Goal: Complete application form

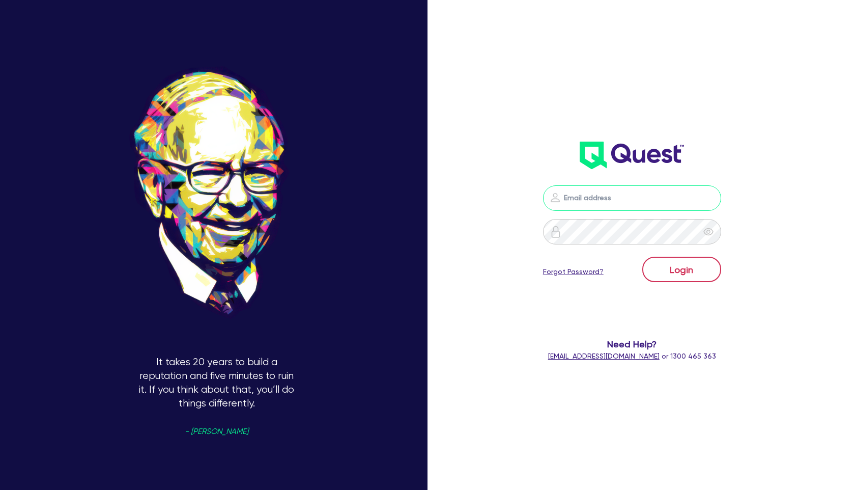
type input "[PERSON_NAME][EMAIL_ADDRESS][PERSON_NAME][DOMAIN_NAME]"
click at [682, 273] on button "Login" at bounding box center [682, 269] width 79 height 25
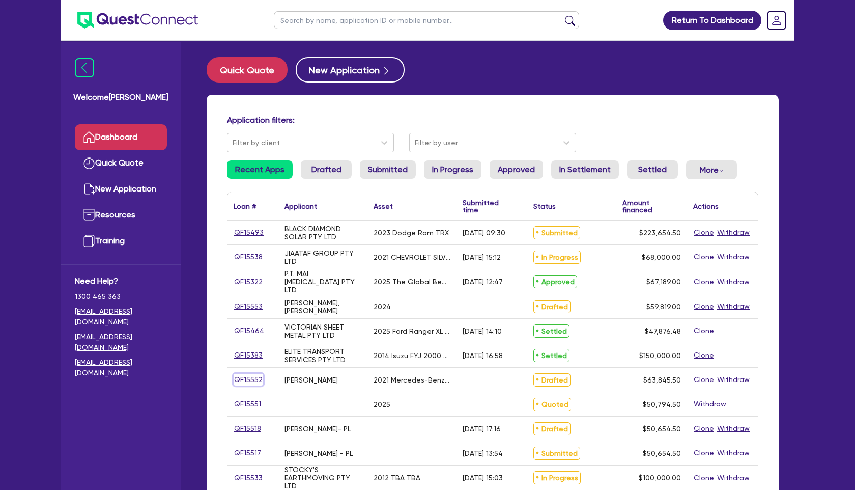
click at [255, 376] on link "QF15552" at bounding box center [249, 380] width 30 height 12
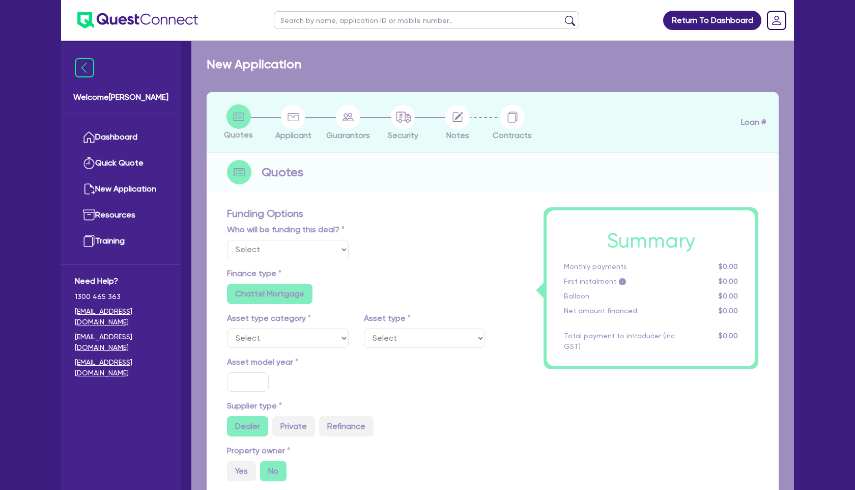
select select "Other"
select select "CARS_AND_LIGHT_TRUCKS"
type input "2021"
type input "63,191"
type input "2"
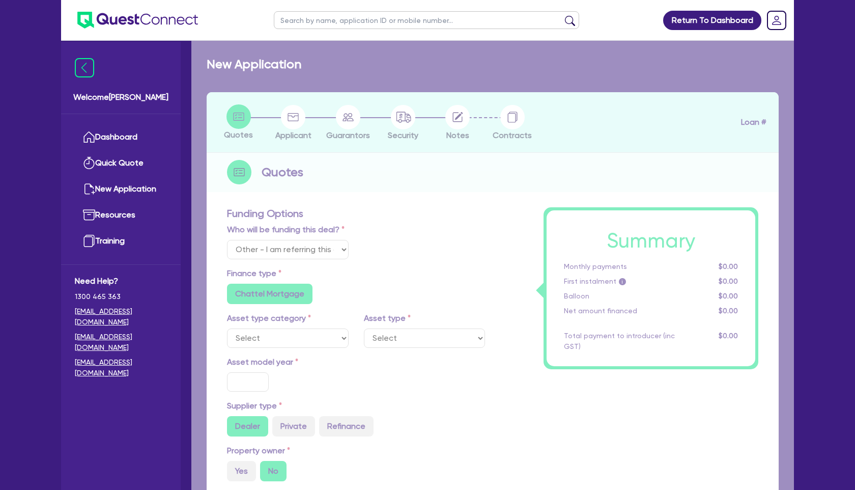
type input "1,276.91"
type input "1"
radio input "true"
radio input "false"
select select "PASSENGER_VEHICLES"
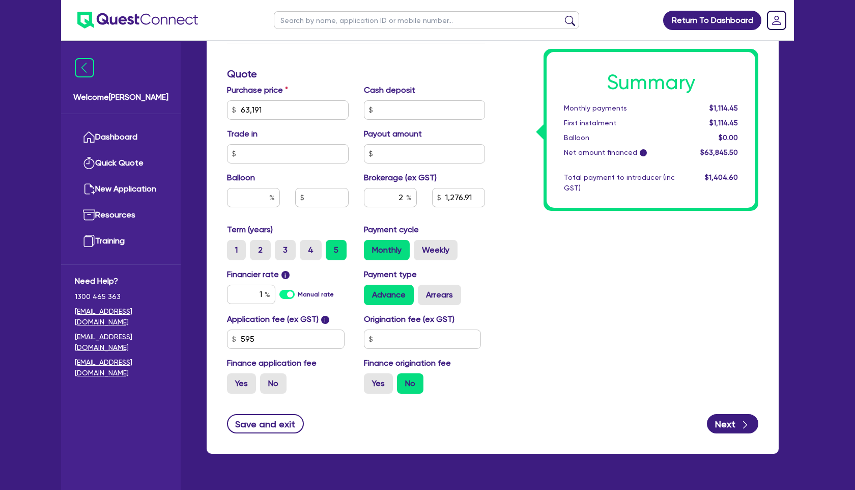
scroll to position [471, 0]
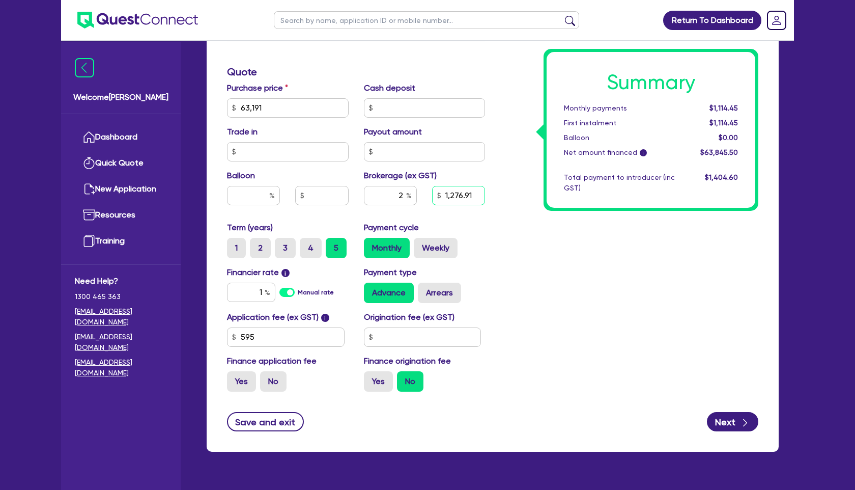
drag, startPoint x: 445, startPoint y: 196, endPoint x: 571, endPoint y: 203, distance: 125.4
click at [571, 203] on div "Funding Options Who will be funding this deal? Select I will fund 100% I will c…" at bounding box center [492, 71] width 547 height 655
type input "63,191"
type input "2"
type input "63,191"
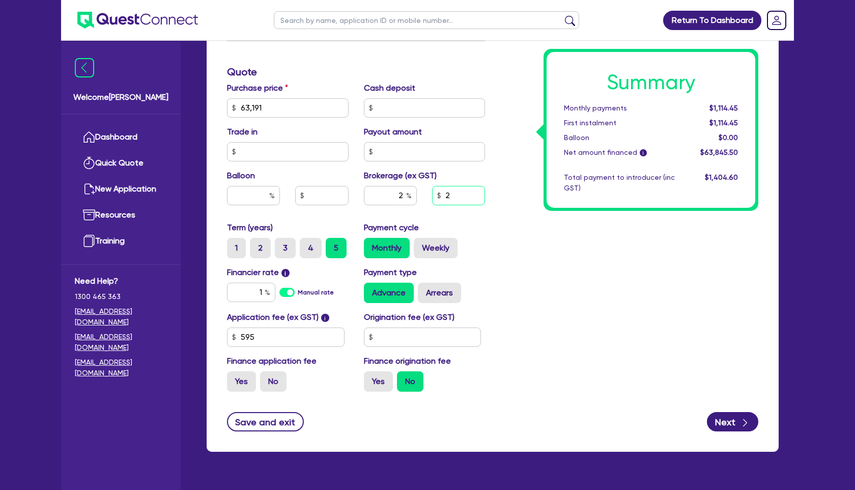
type input "25"
type input "63,191"
type input "250"
type input "63,191"
type input "2,500"
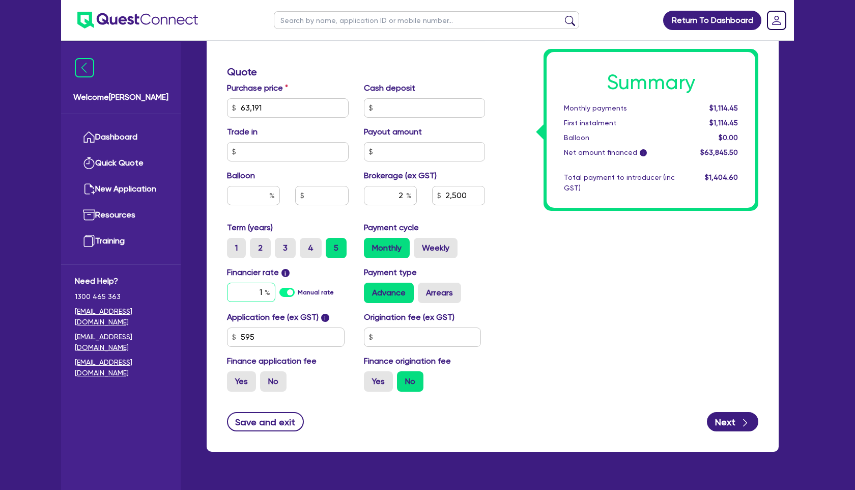
click at [254, 293] on input "1" at bounding box center [251, 292] width 48 height 19
type input "63,191"
type input "3.91"
type input "2,500"
type input "63,191"
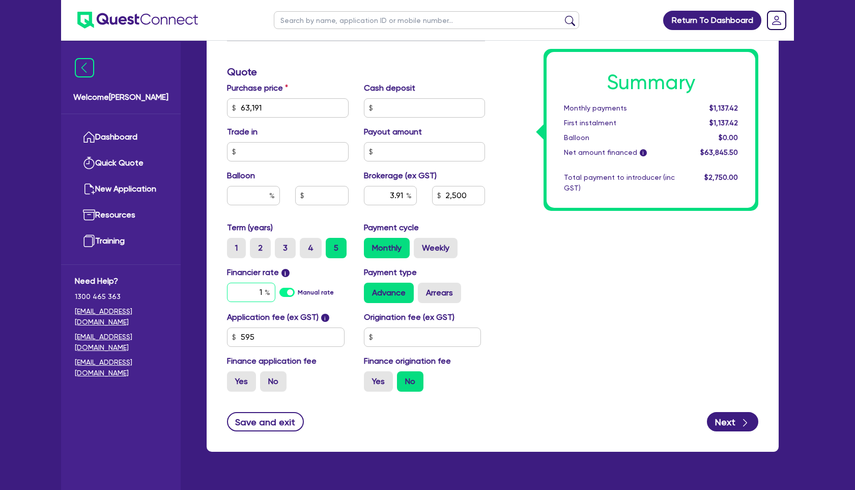
type input "3.91"
type input "2,500"
type input "63,191"
type input "3.91"
type input "2,500"
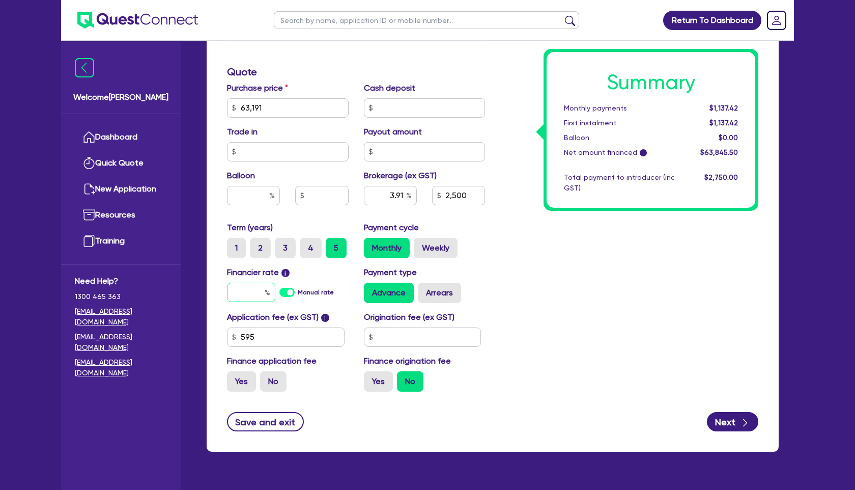
type input "9"
type input "63,191"
type input "3.91"
type input "2,500"
type input "9."
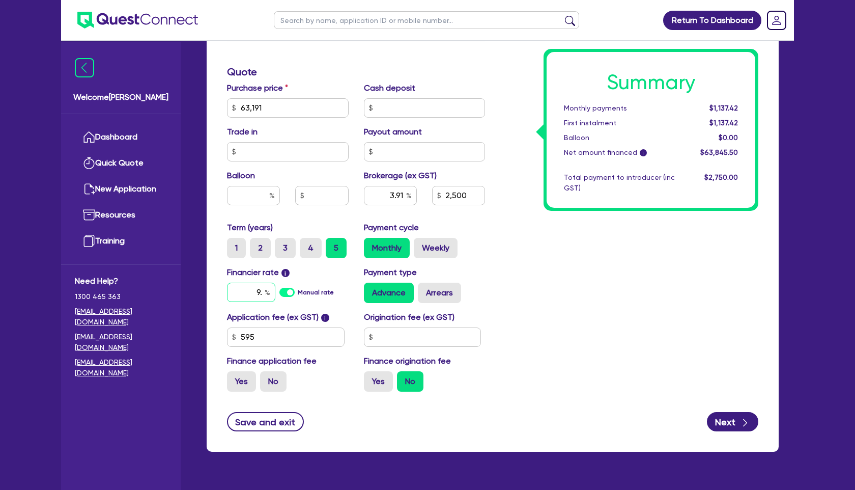
type input "63,191"
type input "3.91"
type input "2,500"
type input "9.5"
type input "63,191"
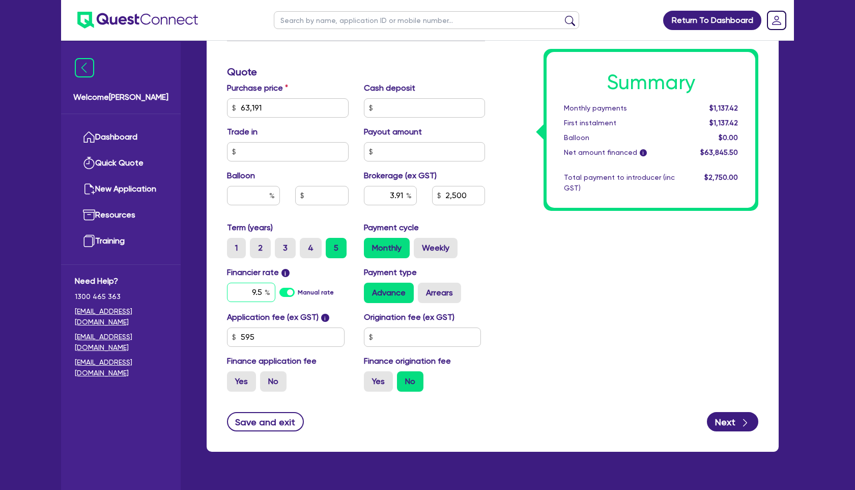
type input "3.91"
type input "2,500"
type input "9.54"
type input "63,191"
type input "3.91"
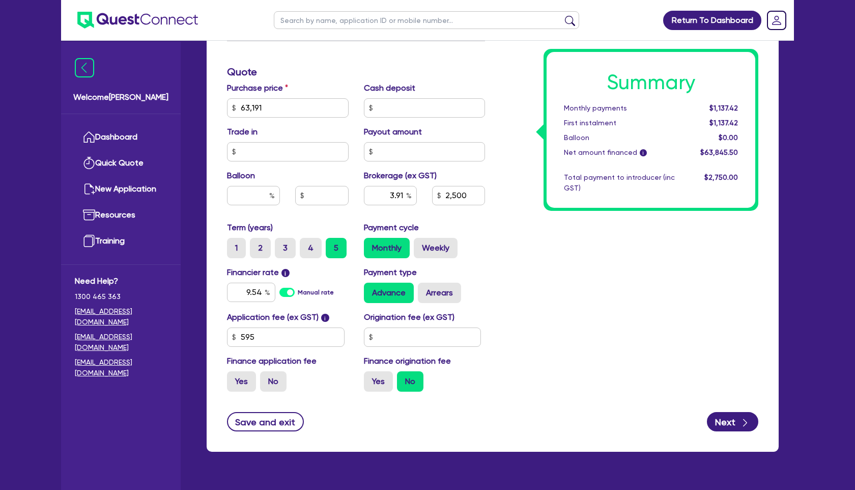
type input "2,500"
click at [526, 331] on div "Summary Monthly payments $1,137.42 First instalment $1,137.42 Balloon $0.00 Net…" at bounding box center [629, 71] width 273 height 655
type input "63,191"
type input "3.91"
type input "2,500"
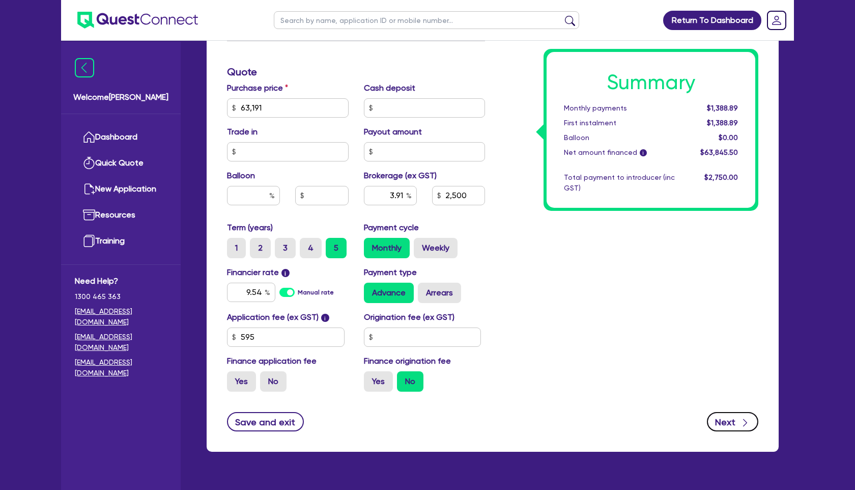
click at [744, 425] on icon "button" at bounding box center [745, 423] width 4 height 8
type input "63,191"
type input "3.91"
type input "2,500"
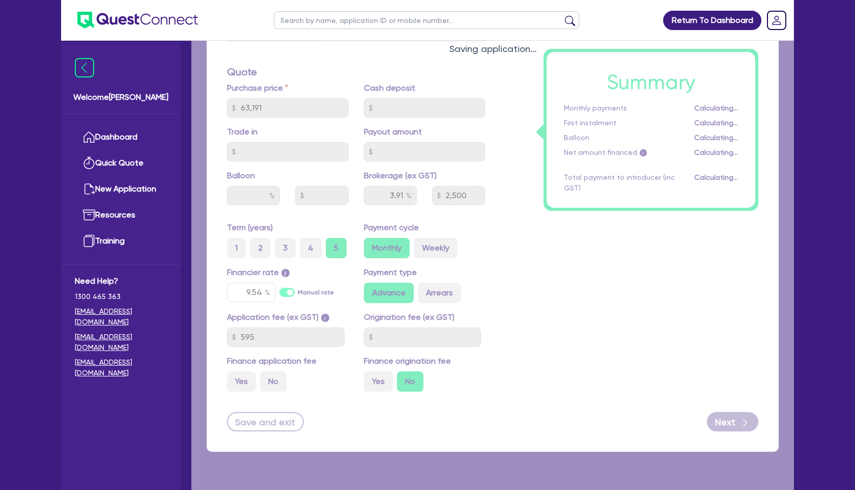
select select "SOLE_TRADER"
select select "PROFESSIONAL"
select select "COMPUTER_SYSTEM_DESIGNERS"
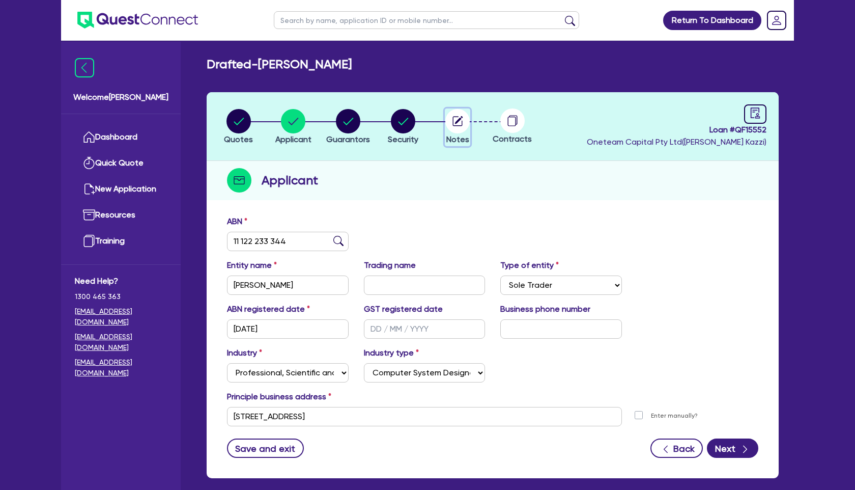
click at [452, 125] on circle "button" at bounding box center [457, 121] width 24 height 24
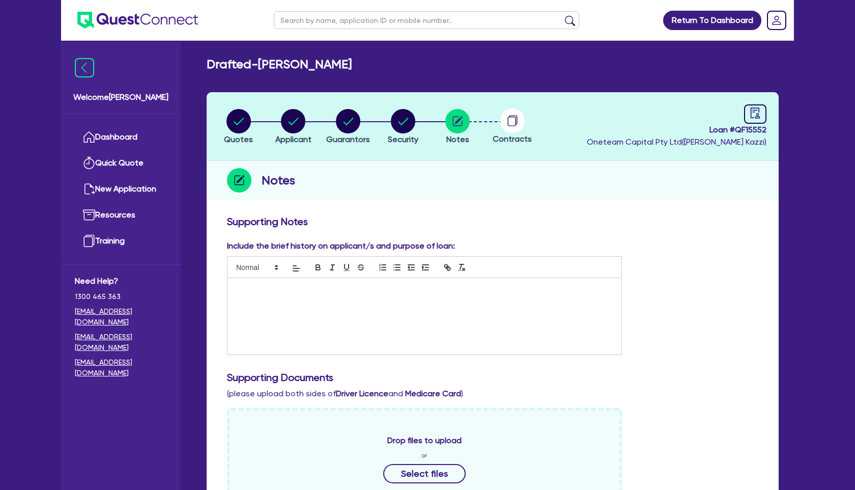
click at [310, 287] on p at bounding box center [424, 288] width 379 height 9
drag, startPoint x: 233, startPoint y: 289, endPoint x: 473, endPoint y: 291, distance: 240.3
click at [483, 293] on div "7 year loan, nil balloon, with Metro finance - see quote attached for NCCP docs…" at bounding box center [425, 316] width 394 height 76
click at [316, 264] on icon "button" at bounding box center [318, 267] width 9 height 9
click at [368, 309] on p "Customer works as a computer engineer" at bounding box center [424, 307] width 379 height 9
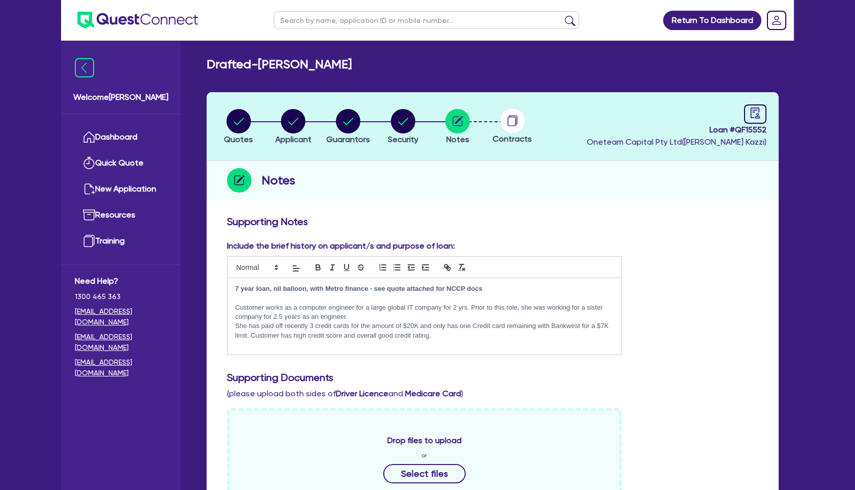
click at [470, 306] on p "Customer works as a computer engineer for a large global IT company for 2 yrs. …" at bounding box center [424, 312] width 379 height 19
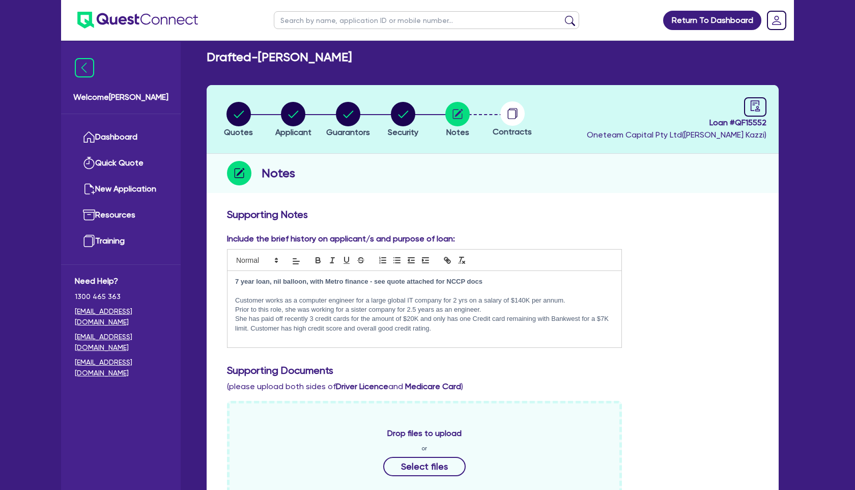
click at [282, 329] on p "She has paid off recently 3 credit cards for the amount of $20K and only has on…" at bounding box center [424, 323] width 379 height 19
click at [516, 332] on p "She has paid off recently 3 credit cards for the amount of $20K and only has on…" at bounding box center [424, 323] width 379 height 19
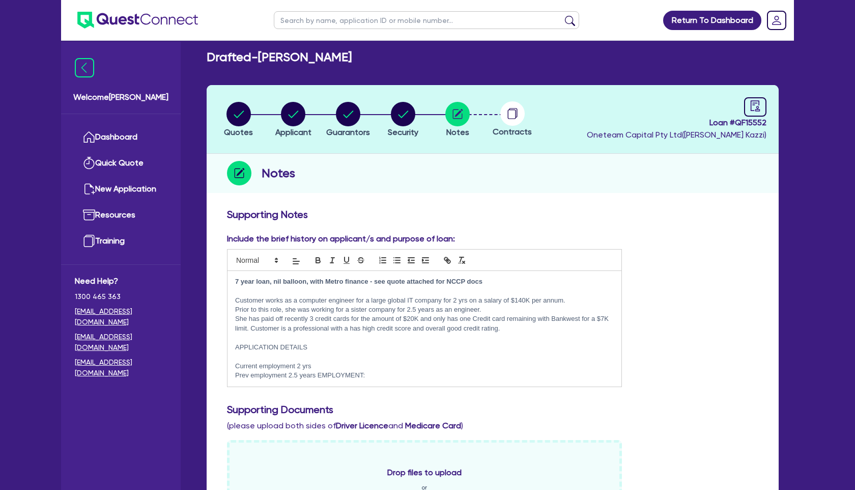
click at [331, 365] on p "Current employment 2 yrs" at bounding box center [424, 365] width 379 height 9
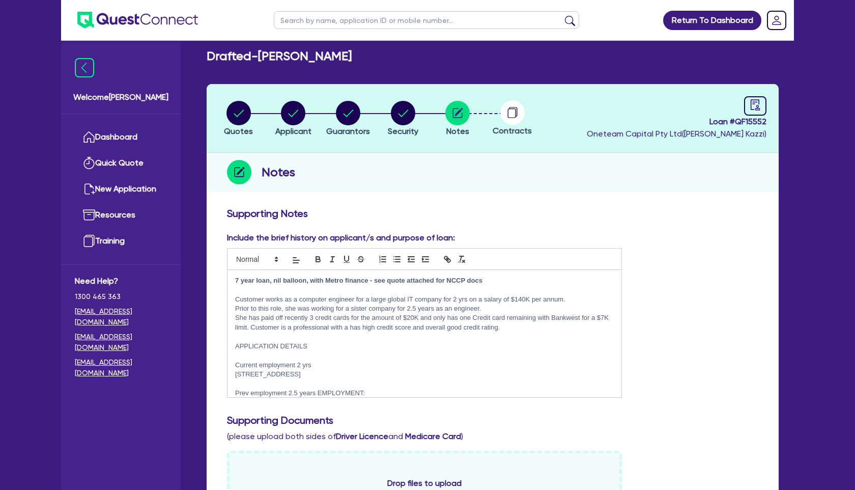
scroll to position [0, 0]
drag, startPoint x: 316, startPoint y: 363, endPoint x: 229, endPoint y: 361, distance: 87.1
click at [230, 361] on div "7 year loan, nil balloon, with Metro finance - see quote attached for NCCP docs…" at bounding box center [425, 333] width 394 height 127
click at [322, 259] on icon "button" at bounding box center [318, 259] width 9 height 9
click at [330, 352] on p at bounding box center [424, 355] width 379 height 9
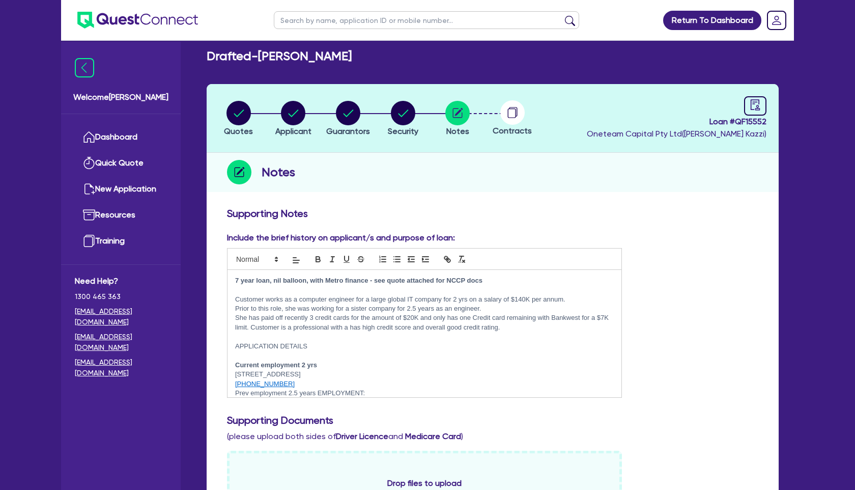
scroll to position [7, 0]
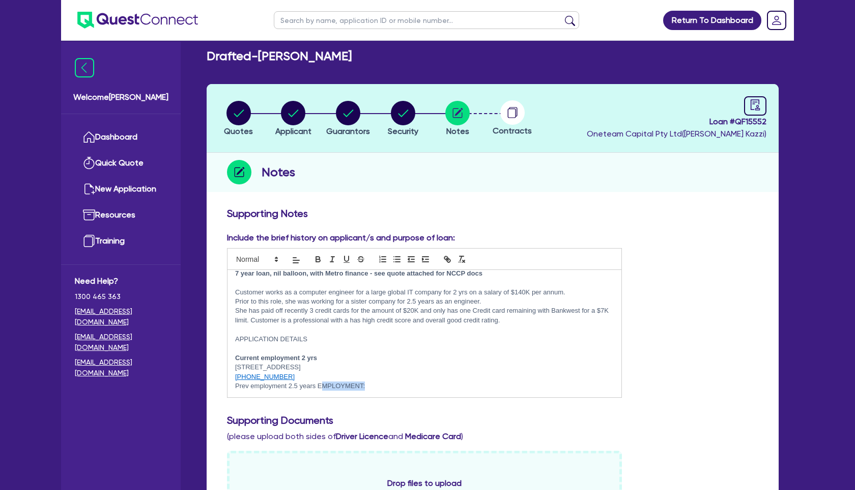
drag, startPoint x: 370, startPoint y: 385, endPoint x: 321, endPoint y: 384, distance: 48.9
click at [321, 384] on p "Prev employment 2.5 years EMPLOYMENT:" at bounding box center [424, 385] width 379 height 9
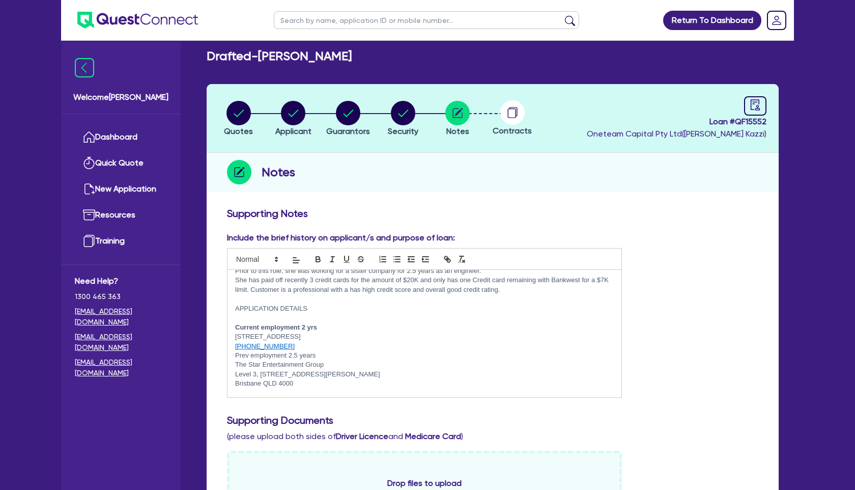
scroll to position [38, 0]
drag, startPoint x: 236, startPoint y: 392, endPoint x: 268, endPoint y: 406, distance: 34.9
click at [238, 393] on p "7 3228 0000" at bounding box center [424, 392] width 379 height 9
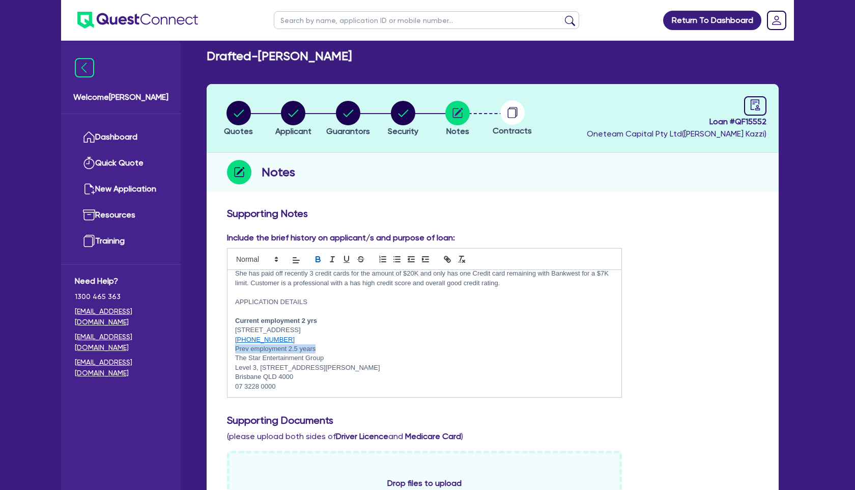
drag, startPoint x: 321, startPoint y: 348, endPoint x: 325, endPoint y: 264, distance: 84.1
click at [233, 346] on div "7 year loan, nil balloon, with Metro finance - see quote attached for NCCP docs…" at bounding box center [425, 333] width 394 height 127
drag, startPoint x: 321, startPoint y: 259, endPoint x: 321, endPoint y: 304, distance: 44.8
click at [321, 259] on icon "button" at bounding box center [318, 259] width 9 height 9
drag, startPoint x: 310, startPoint y: 336, endPoint x: 340, endPoint y: 345, distance: 31.4
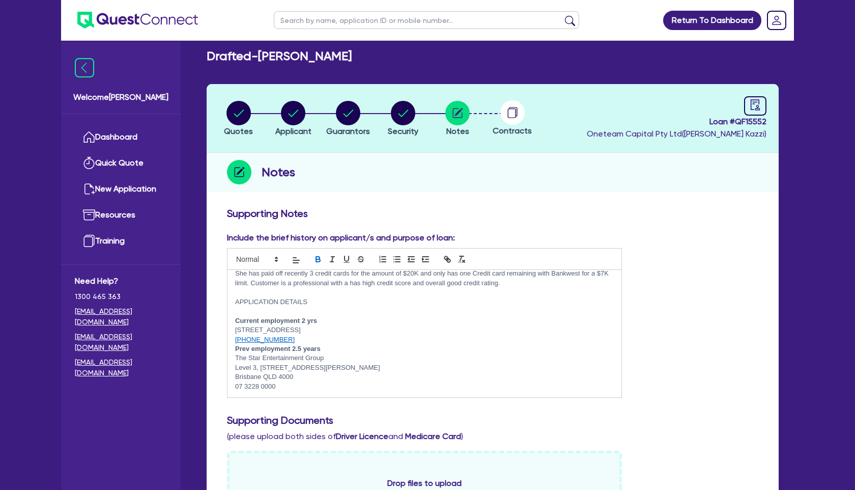
click at [310, 336] on p "[PHONE_NUMBER]" at bounding box center [424, 339] width 379 height 9
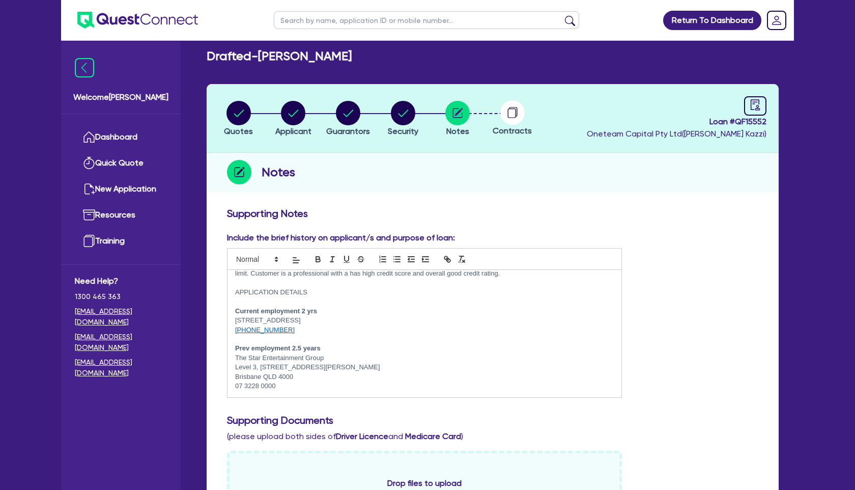
click at [301, 384] on p "07 3228 0000" at bounding box center [424, 385] width 379 height 9
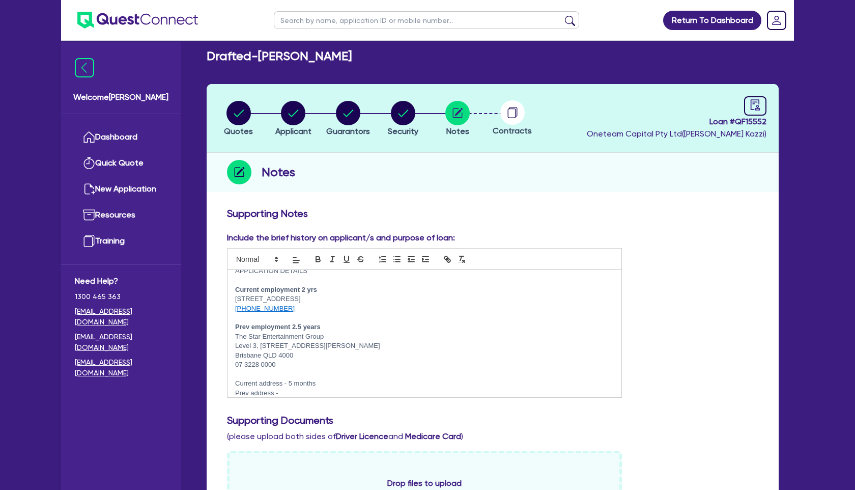
scroll to position [94, 0]
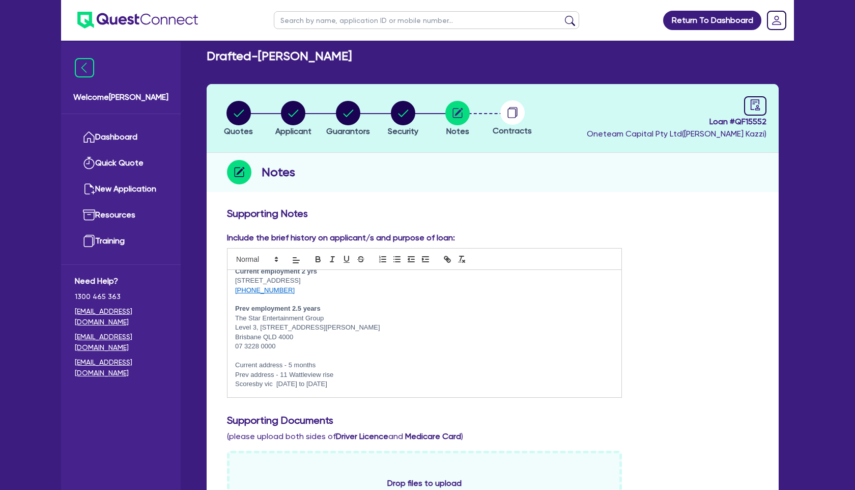
click at [352, 382] on p "Scoresby vic [DATE] to [DATE]" at bounding box center [424, 383] width 379 height 9
drag, startPoint x: 346, startPoint y: 383, endPoint x: 276, endPoint y: 384, distance: 69.8
click at [276, 384] on p "Scoresby vic [DATE] to [DATE]" at bounding box center [424, 383] width 379 height 9
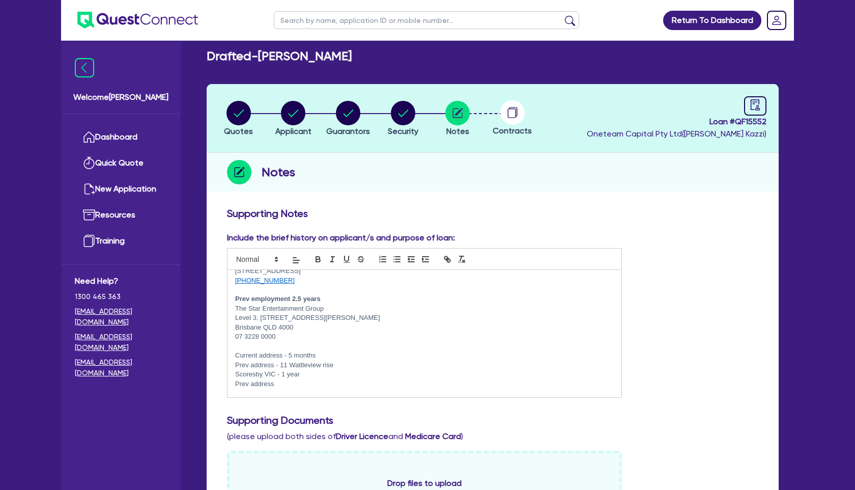
scroll to position [131, 0]
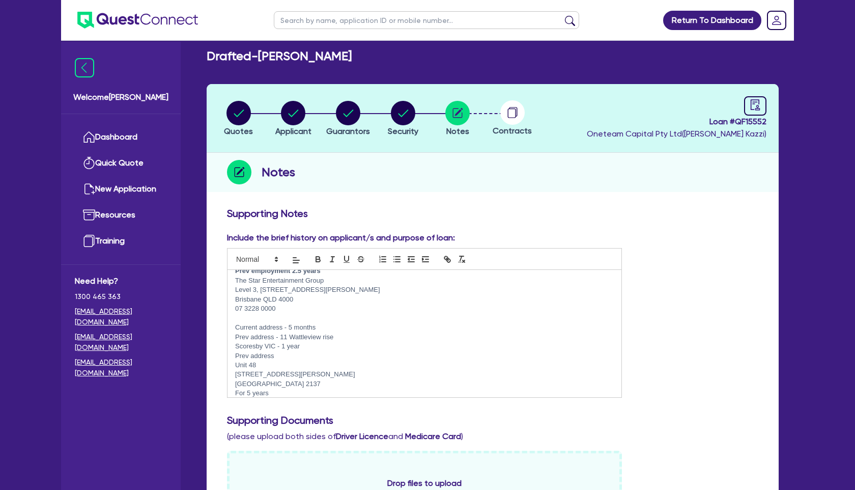
drag, startPoint x: 278, startPoint y: 357, endPoint x: 227, endPoint y: 341, distance: 53.9
click at [319, 258] on icon "button" at bounding box center [318, 258] width 4 height 3
drag, startPoint x: 236, startPoint y: 327, endPoint x: 334, endPoint y: 317, distance: 98.3
click at [340, 324] on p "Current address - 5 months" at bounding box center [424, 327] width 379 height 9
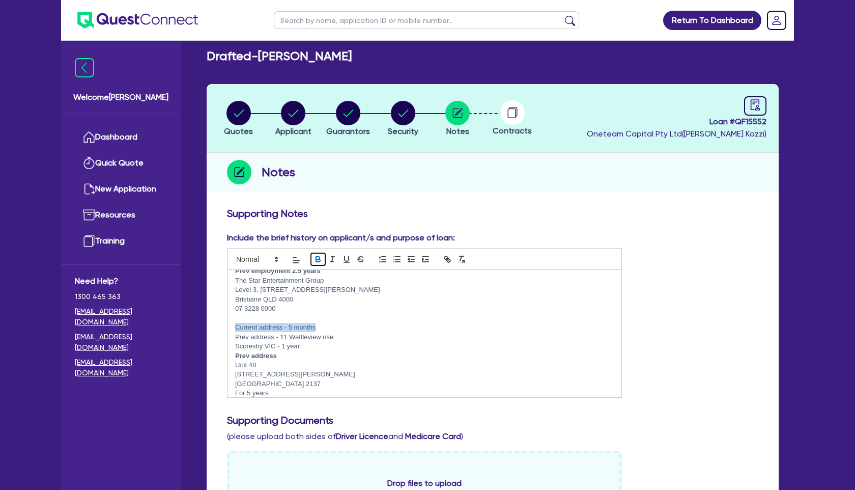
click at [317, 258] on icon "button" at bounding box center [318, 259] width 9 height 9
click at [332, 349] on p "Scoresby VIC - 1 year" at bounding box center [424, 346] width 379 height 9
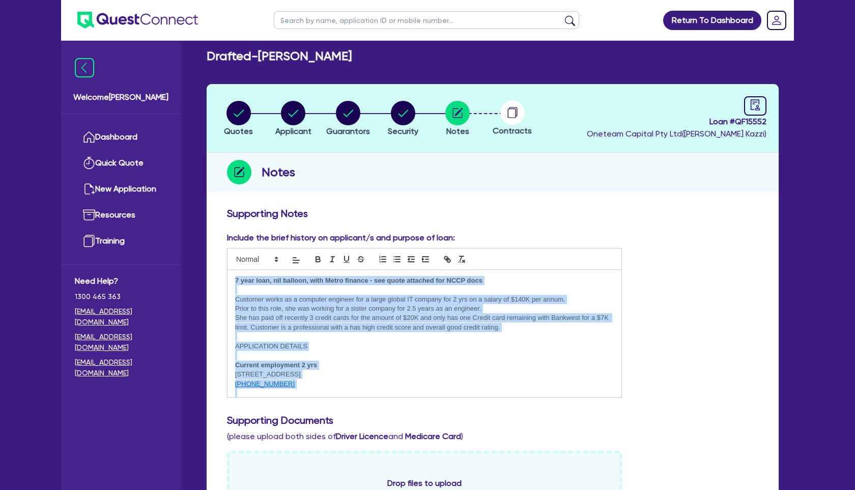
scroll to position [157, 0]
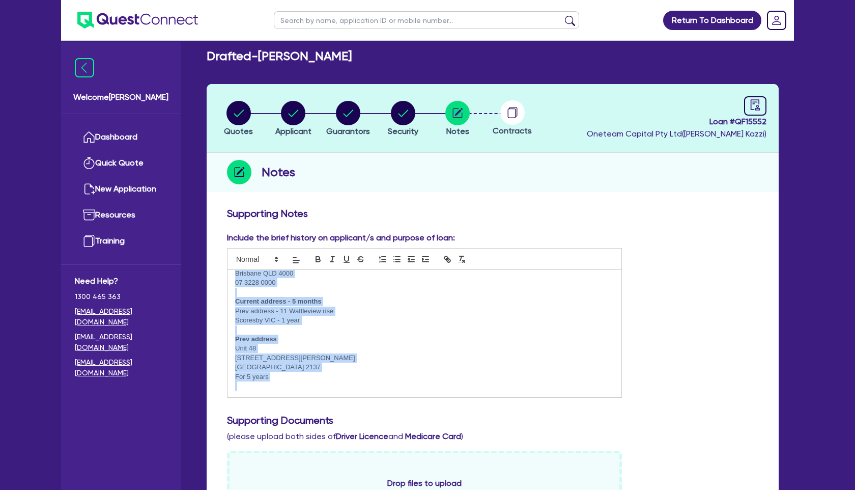
drag, startPoint x: 235, startPoint y: 280, endPoint x: 333, endPoint y: 394, distance: 150.2
copy div "7 year loan, nil balloon, with Metro finance - see quote attached for NCCP docs…"
click at [356, 117] on circle "button" at bounding box center [348, 113] width 24 height 24
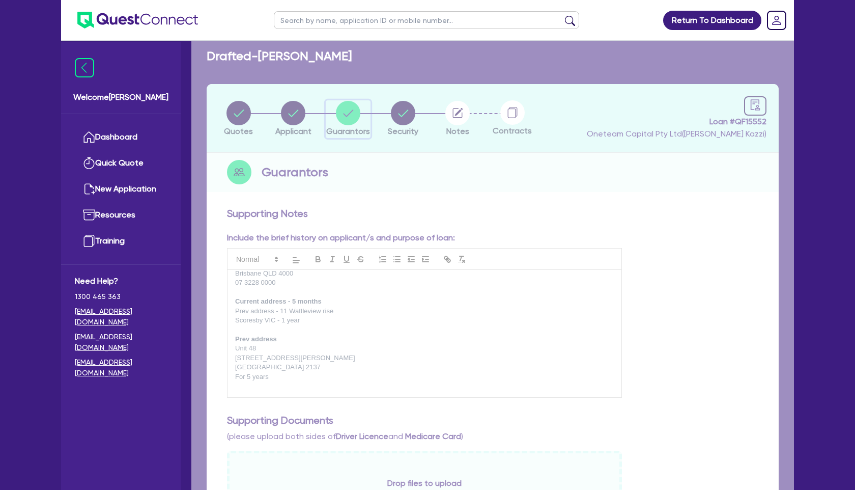
select select "MISS"
select select "[GEOGRAPHIC_DATA]"
select select "SINGLE"
select select "CASH"
select select "HOUSEHOLD_PERSONAL"
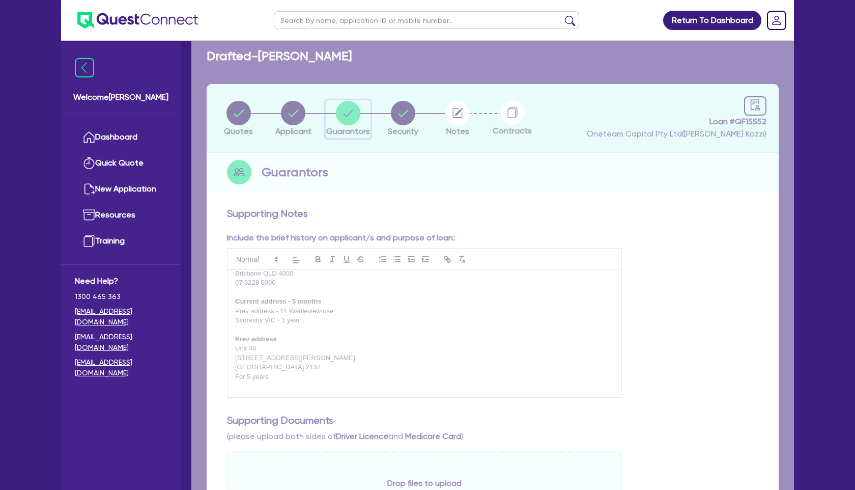
select select "VEHICLE"
select select "CREDIT_CARD"
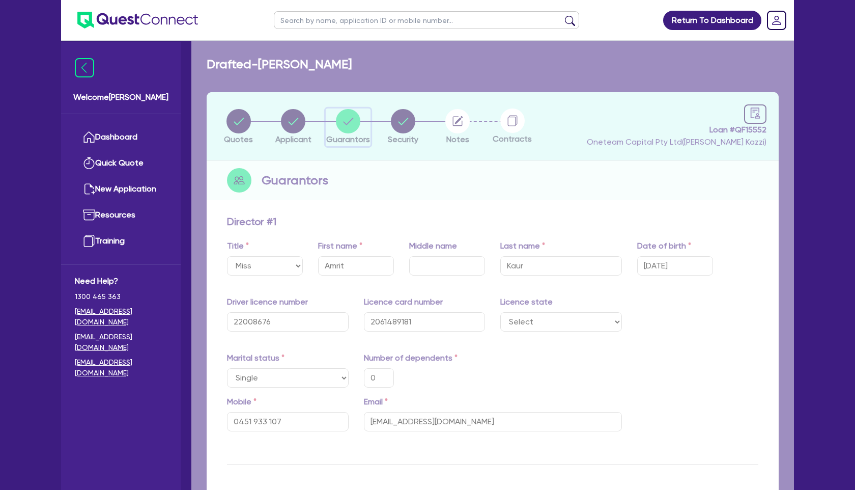
type input "0"
type input "0451 933 107"
type input "15,000"
type input "25,000"
type input "18,000"
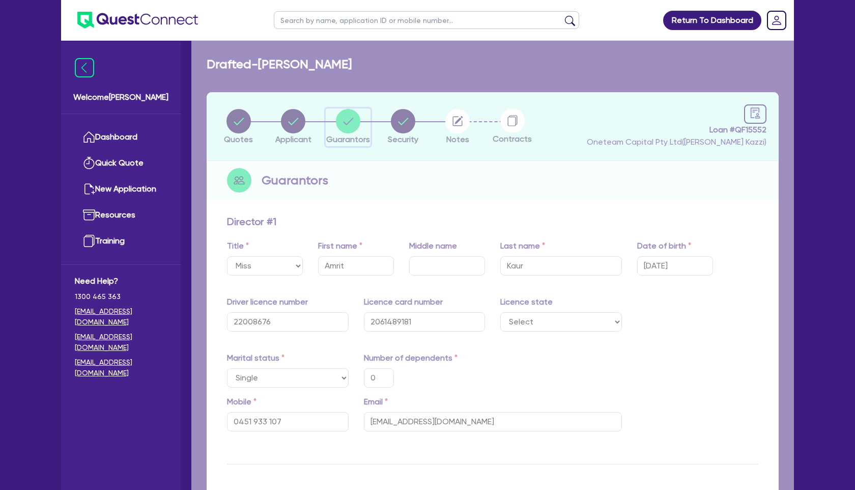
type input "7,000"
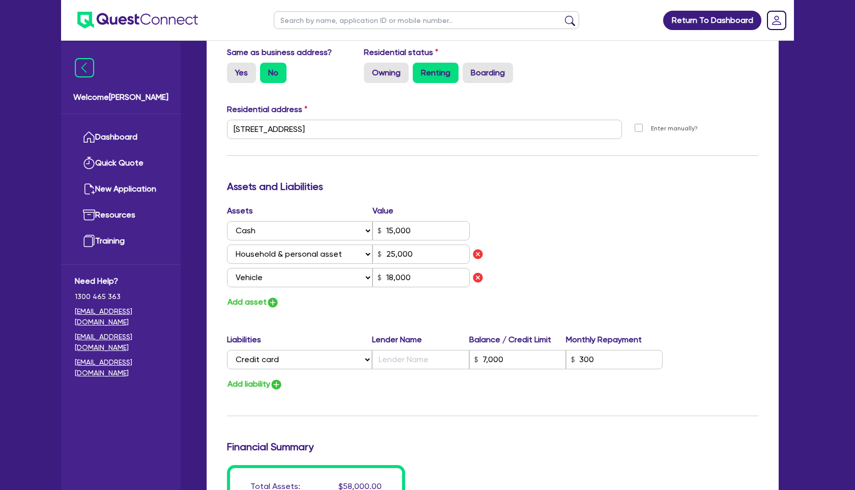
scroll to position [468, 0]
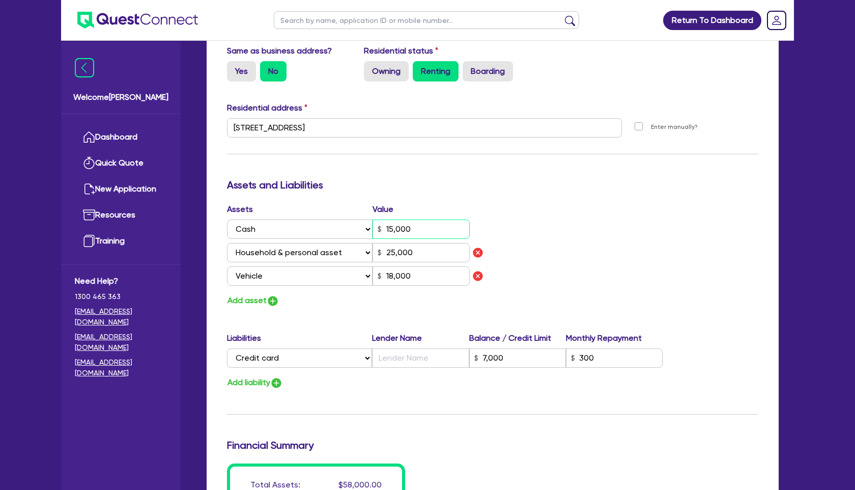
click at [392, 229] on input "15,000" at bounding box center [421, 228] width 97 height 19
type input "0"
type input "0451 933 107"
type input "1,000"
type input "25,000"
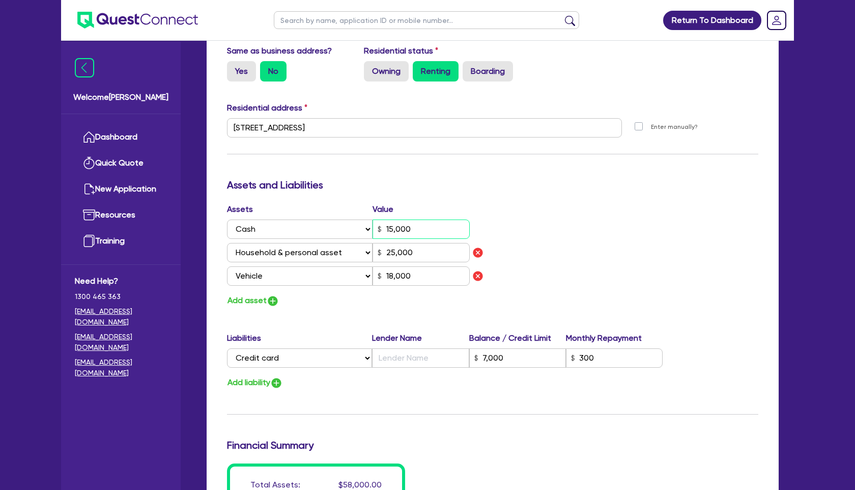
type input "18,000"
type input "7,000"
type input "0"
type input "0451 933 107"
type input "13,000"
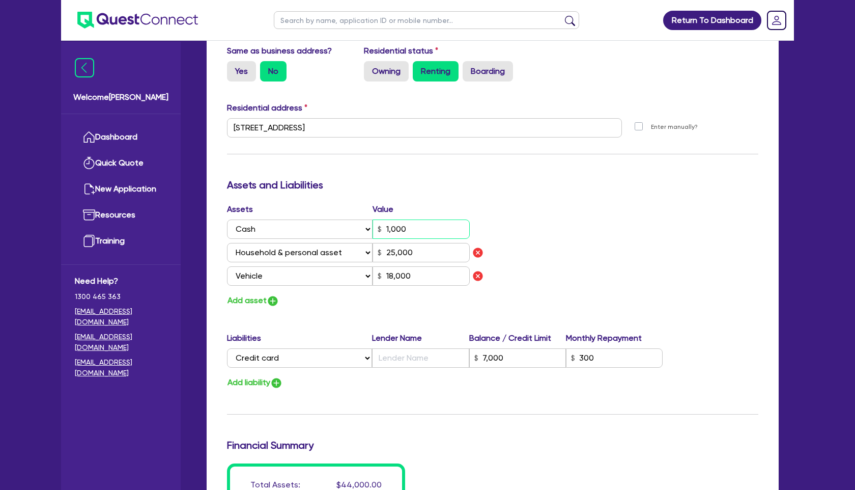
type input "25,000"
type input "18,000"
type input "7,000"
type input "13,000"
click at [551, 250] on div "Assets Value Select Asset Cash Property Investment property Vehicle Truck Trail…" at bounding box center [492, 255] width 547 height 104
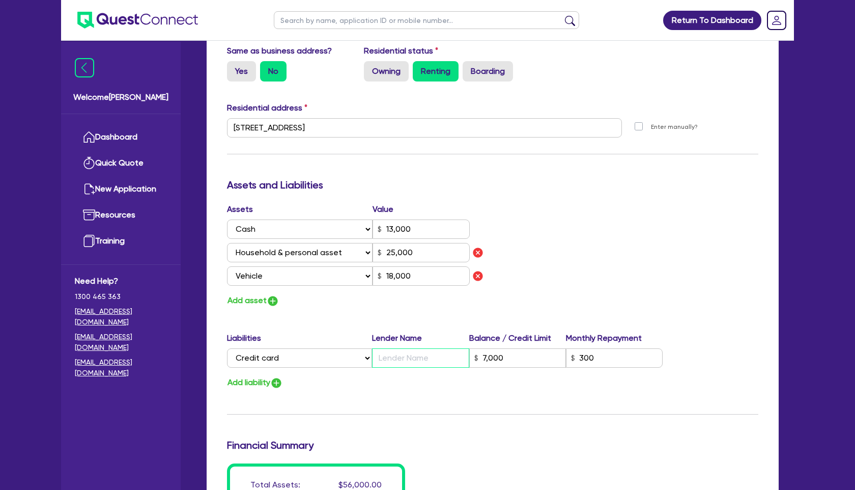
click at [427, 350] on input "text" at bounding box center [420, 357] width 97 height 19
type input "0"
type input "0451 933 107"
type input "13,000"
type input "25,000"
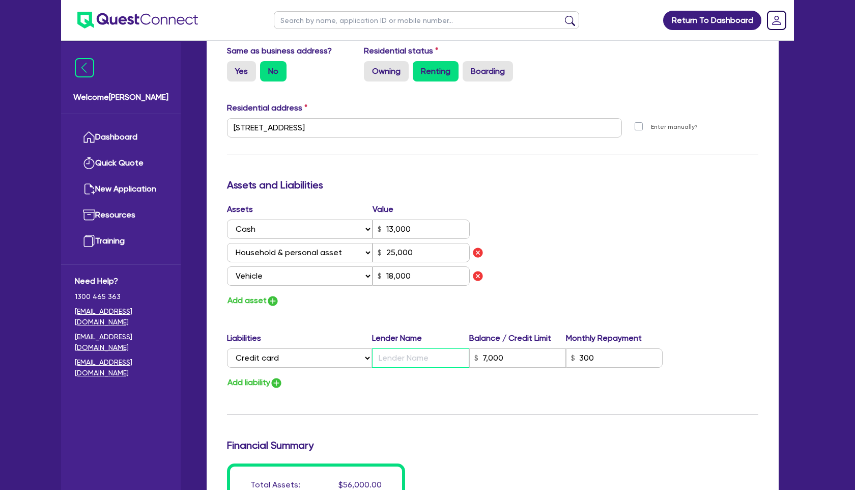
type input "18,000"
type input "B"
type input "7,000"
type input "0"
type input "0451 933 107"
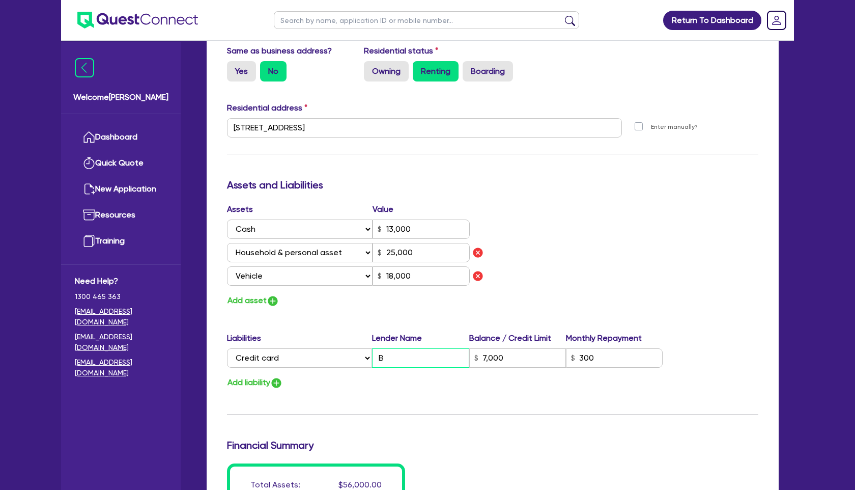
type input "13,000"
type input "25,000"
type input "18,000"
type input "Ba"
type input "7,000"
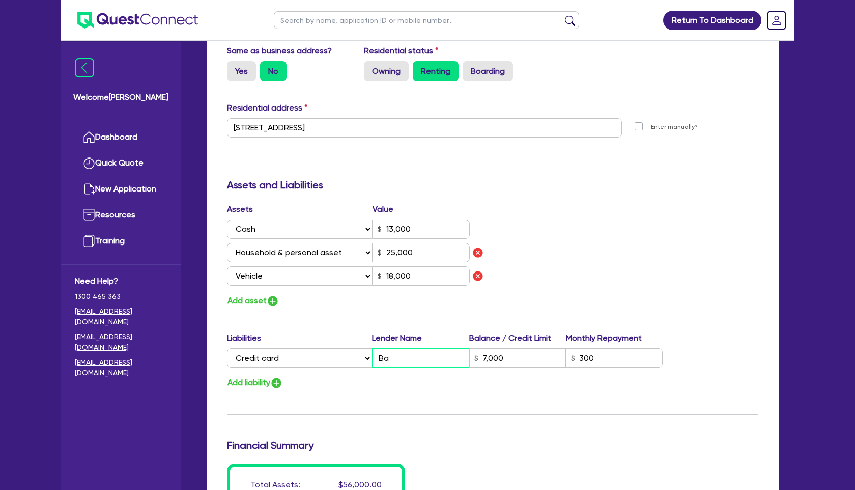
type input "0"
type input "0451 933 107"
type input "13,000"
type input "25,000"
type input "18,000"
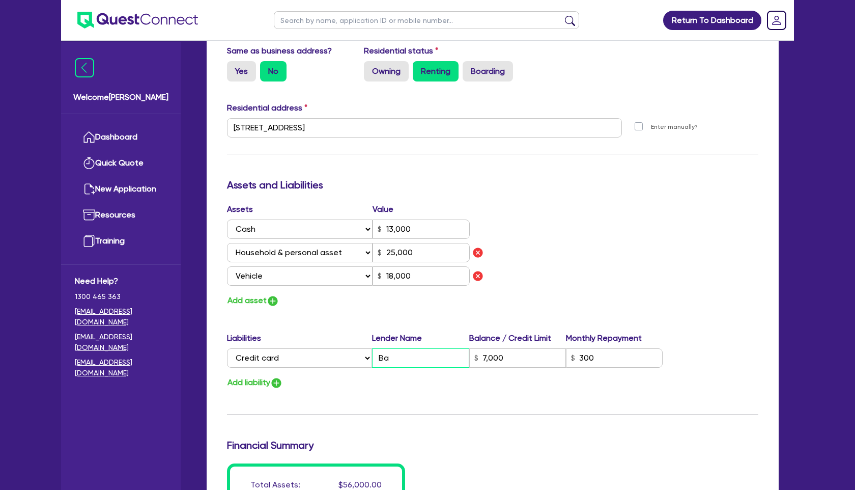
type input "Ban"
type input "7,000"
type input "0"
type input "0451 933 107"
type input "13,000"
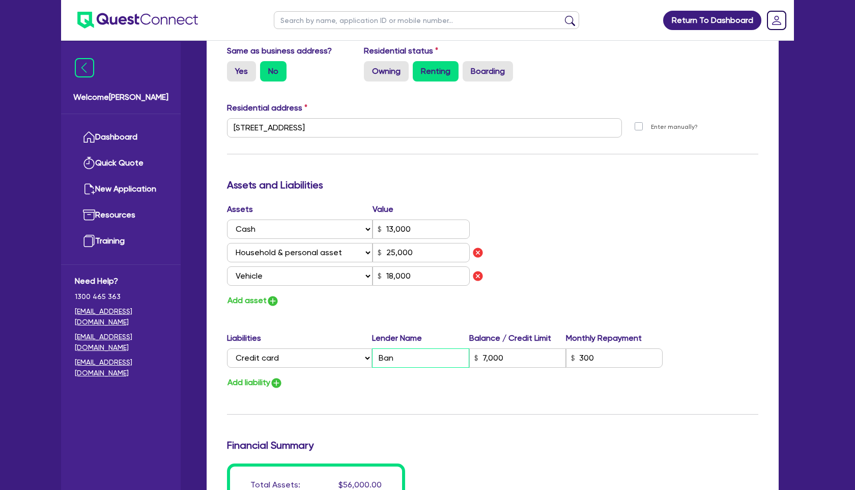
type input "25,000"
type input "18,000"
type input "Bank"
type input "7,000"
type input "0"
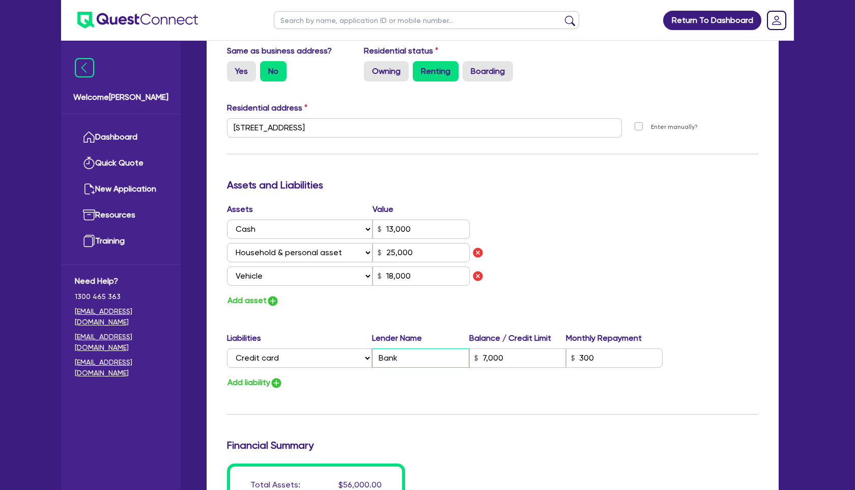
type input "0451 933 107"
type input "13,000"
type input "25,000"
type input "18,000"
type input "Bankw"
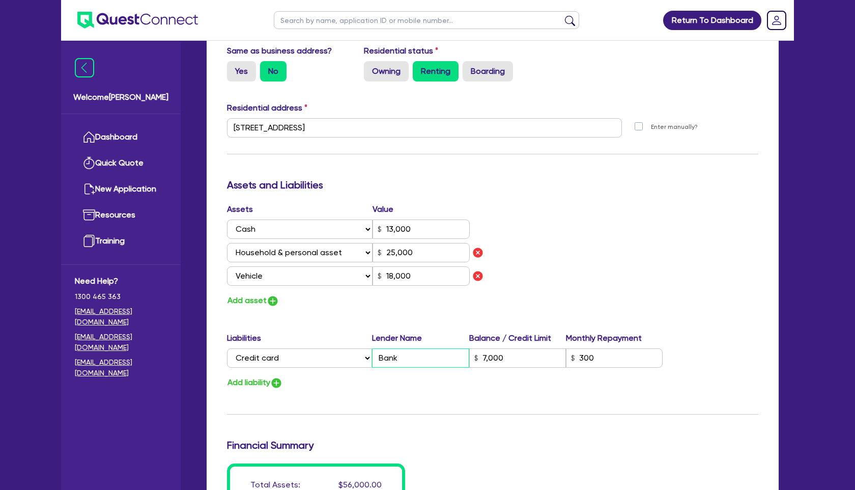
type input "7,000"
type input "0"
type input "0451 933 107"
type input "13,000"
type input "25,000"
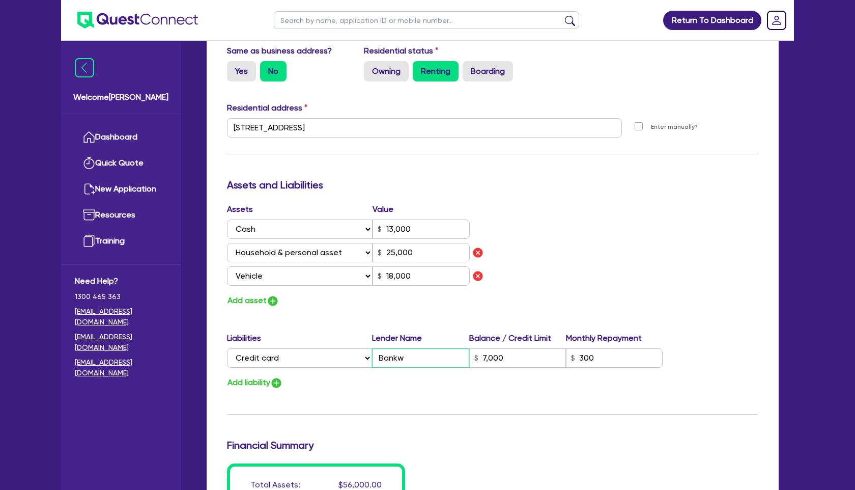
type input "18,000"
type input "Bankwe"
type input "7,000"
type input "0"
type input "0451 933 107"
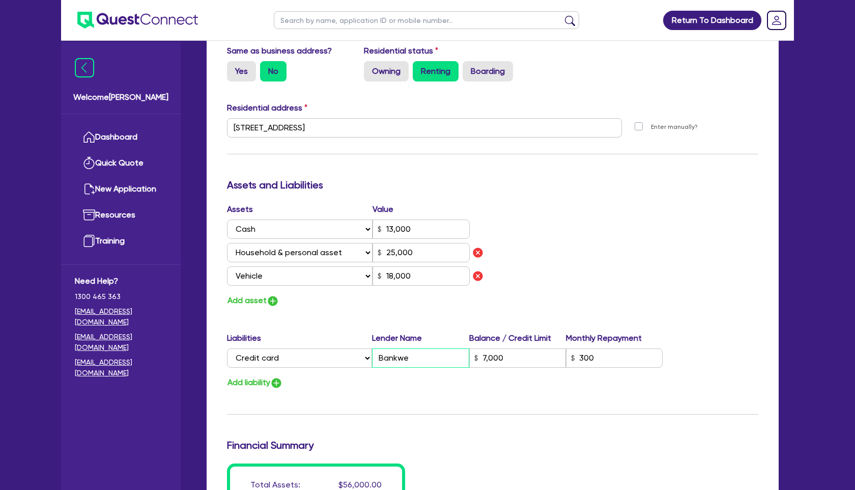
type input "13,000"
type input "25,000"
type input "18,000"
type input "Bankwes"
type input "7,000"
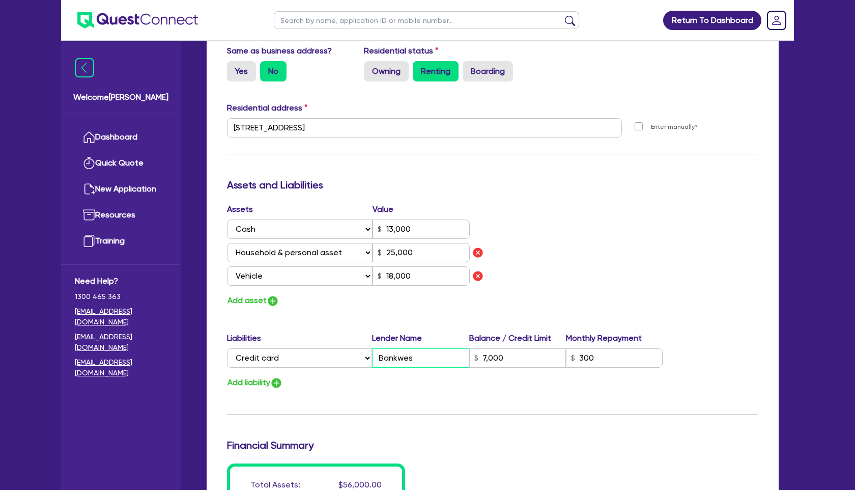
type input "0"
type input "0451 933 107"
type input "13,000"
type input "25,000"
type input "18,000"
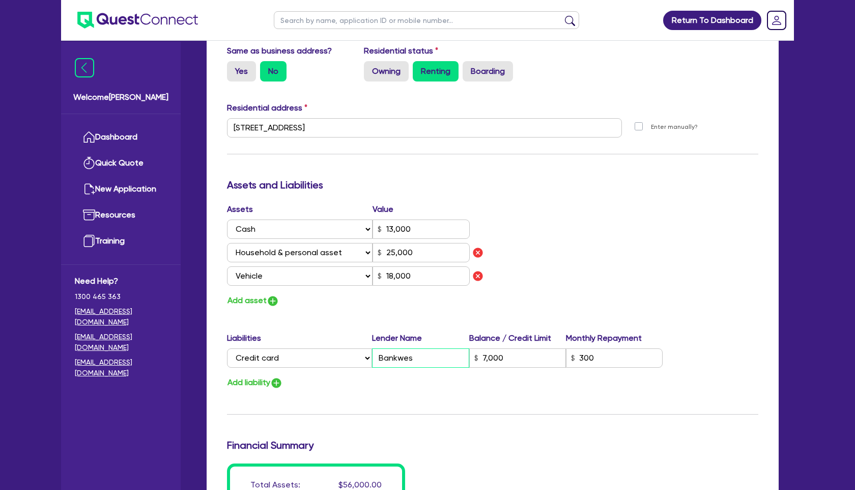
type input "Bankwest"
type input "7,000"
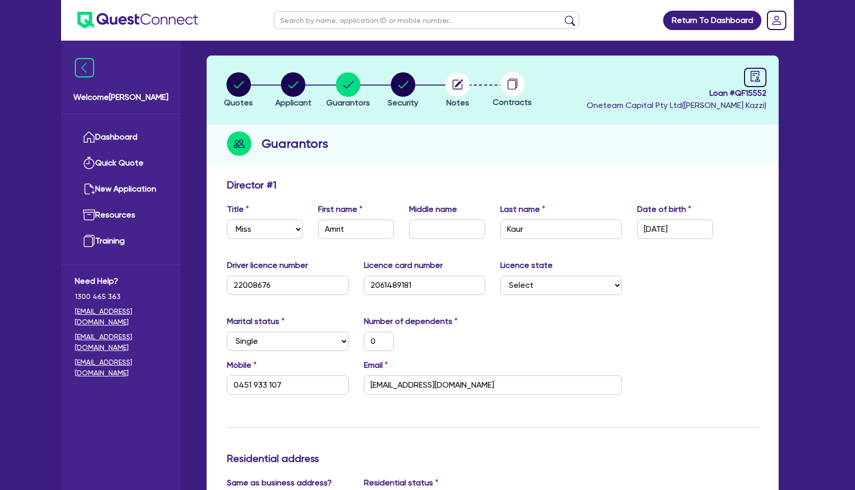
scroll to position [0, 0]
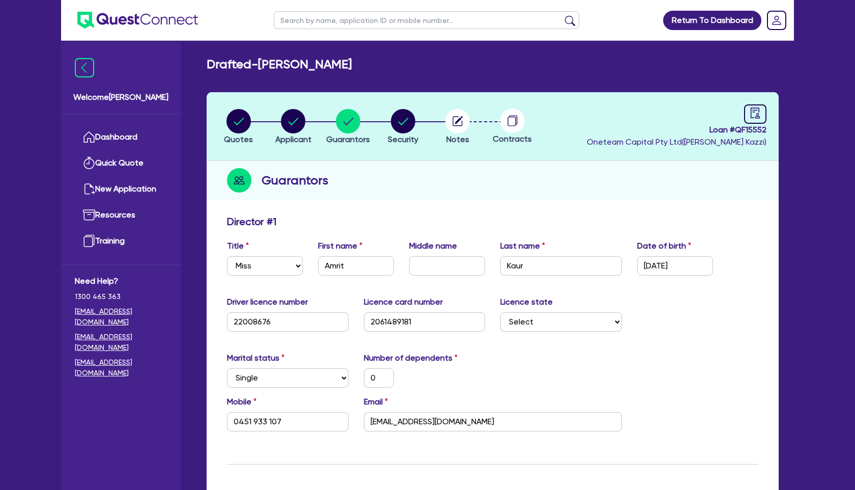
type input "Bankwest"
click at [456, 118] on circle "button" at bounding box center [457, 121] width 24 height 24
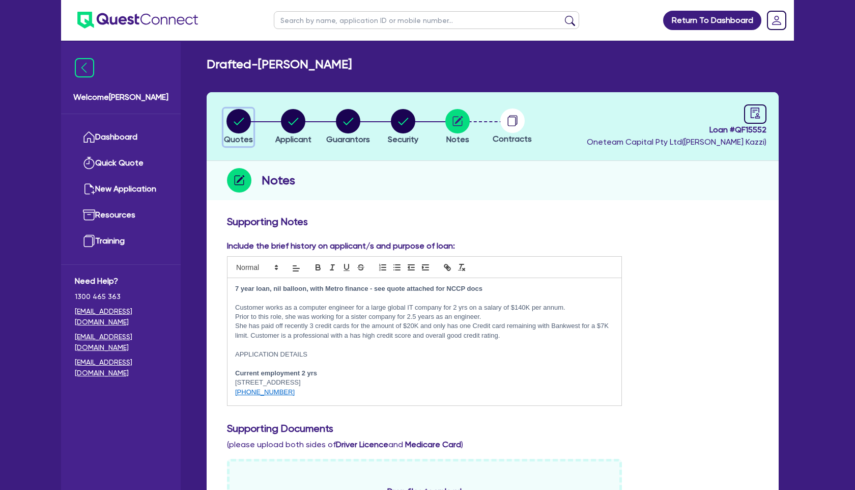
click at [243, 123] on circle "button" at bounding box center [239, 121] width 24 height 24
select select "Other"
select select "CARS_AND_LIGHT_TRUCKS"
select select "PASSENGER_VEHICLES"
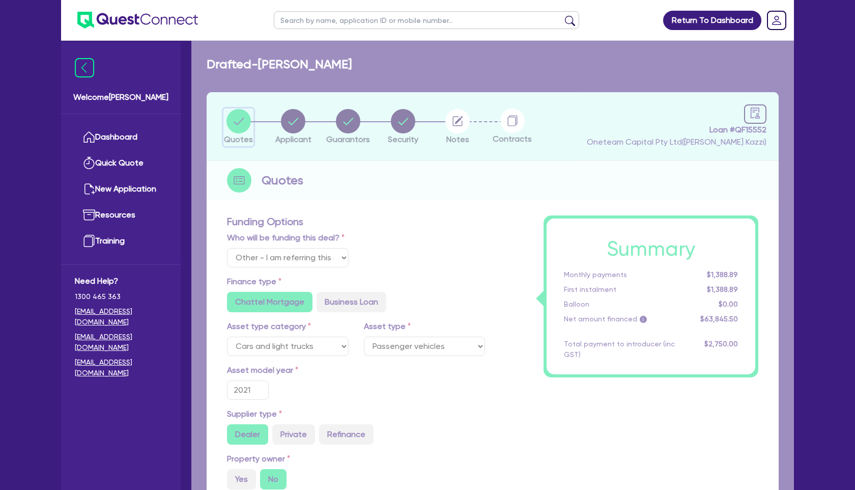
type input "63,191"
type input "3.91"
type input "2,500"
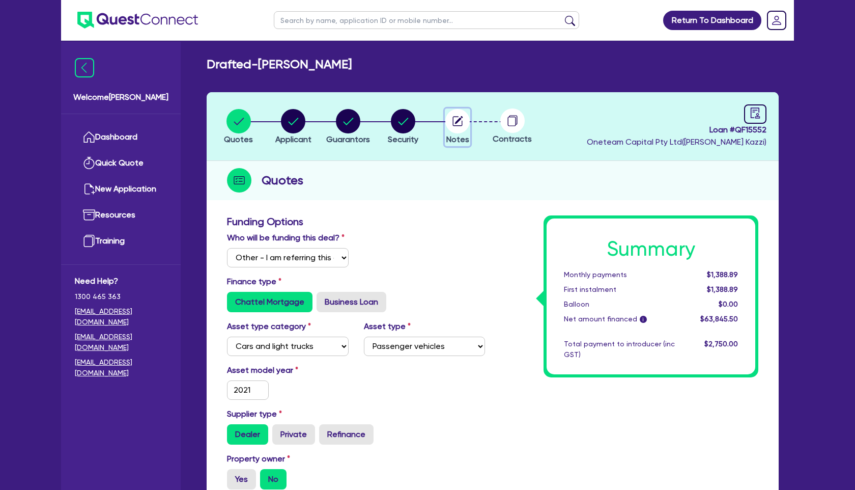
click at [460, 123] on circle "button" at bounding box center [457, 121] width 24 height 24
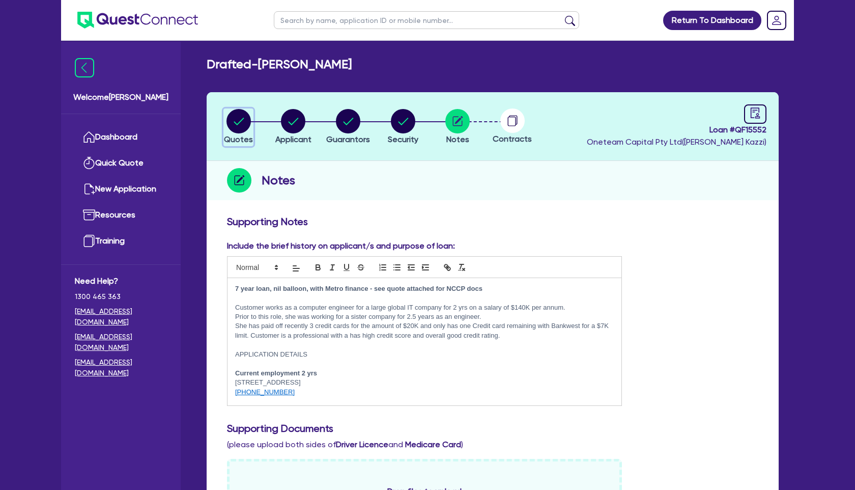
click at [246, 123] on circle "button" at bounding box center [239, 121] width 24 height 24
select select "Other"
select select "CARS_AND_LIGHT_TRUCKS"
select select "PASSENGER_VEHICLES"
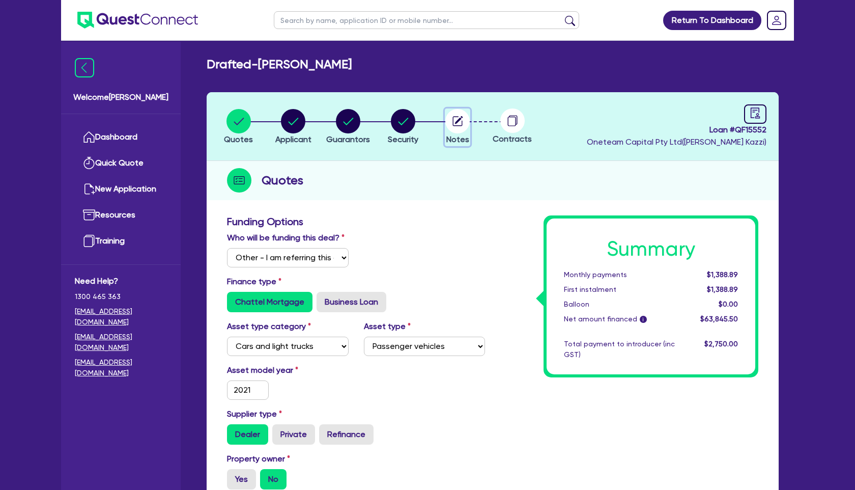
click at [460, 123] on circle "button" at bounding box center [457, 121] width 24 height 24
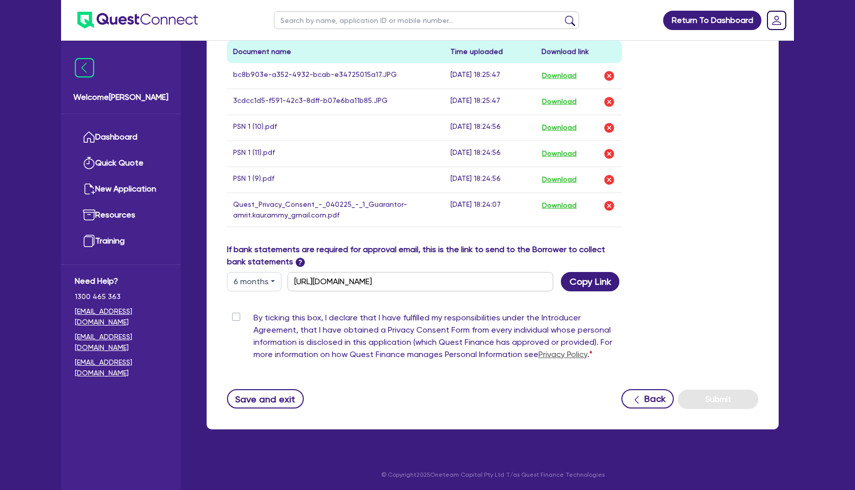
scroll to position [542, 0]
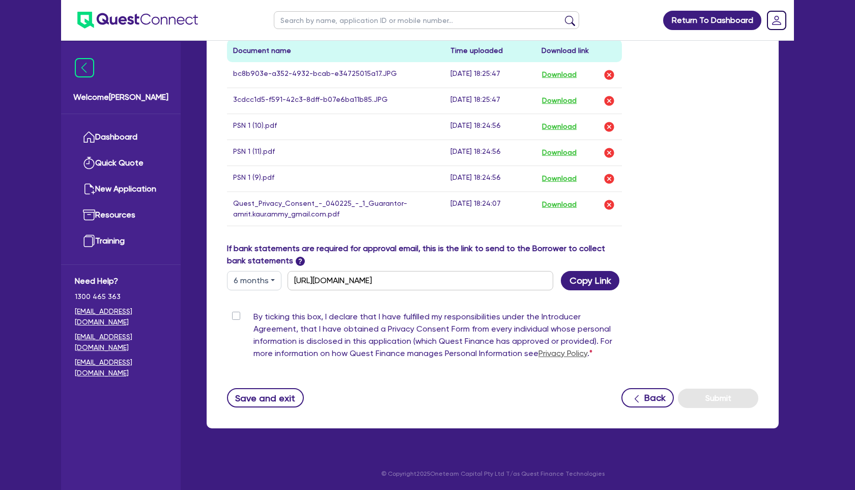
drag, startPoint x: 238, startPoint y: 316, endPoint x: 300, endPoint y: 323, distance: 62.0
click at [254, 316] on label "By ticking this box, I declare that I have fulfilled my responsibilities under …" at bounding box center [438, 337] width 369 height 53
click at [235, 316] on input "By ticking this box, I declare that I have fulfilled my responsibilities under …" at bounding box center [231, 316] width 8 height 10
checkbox input "true"
click at [714, 396] on button "Submit" at bounding box center [718, 397] width 80 height 19
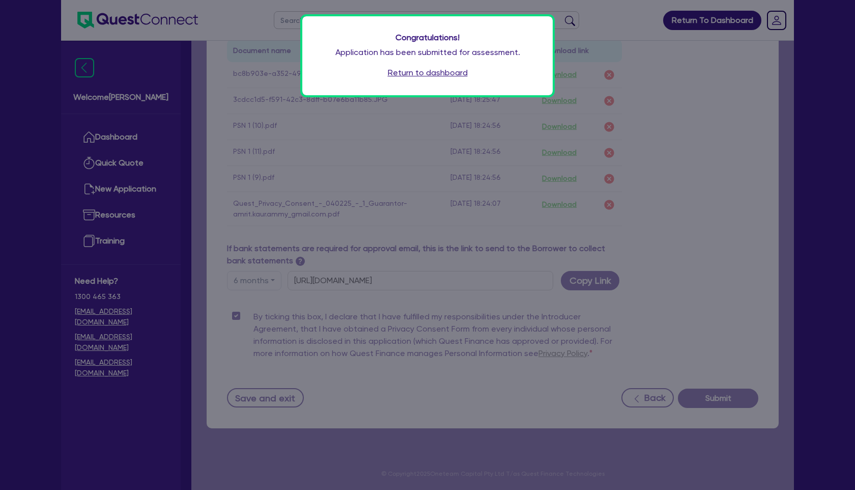
click at [433, 69] on link "Return to dashboard" at bounding box center [428, 73] width 80 height 12
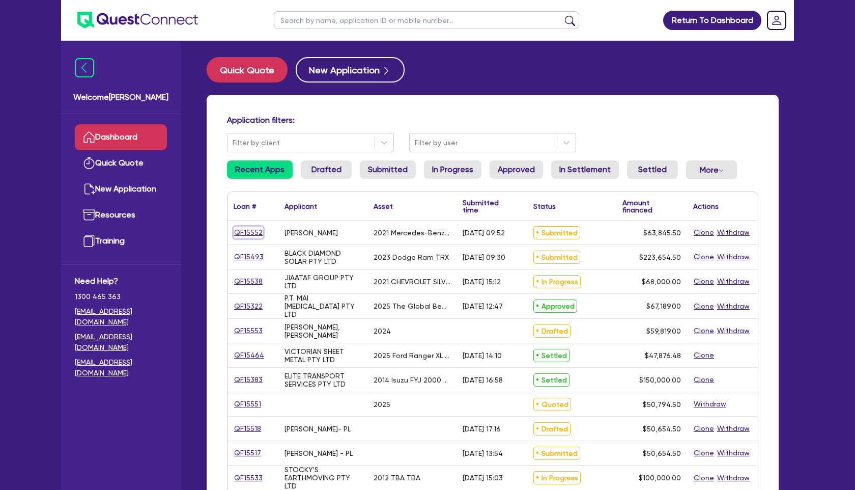
click at [245, 233] on link "QF15552" at bounding box center [249, 233] width 30 height 12
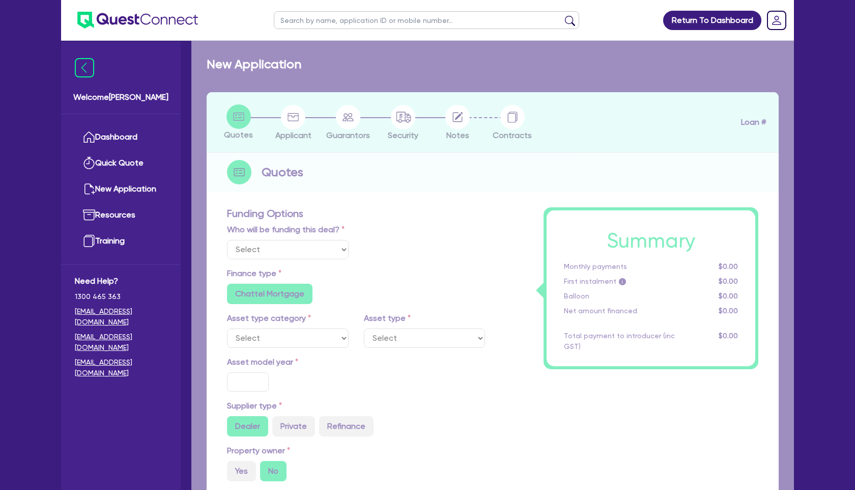
select select "Other"
select select "CARS_AND_LIGHT_TRUCKS"
type input "2021"
type input "63,191"
type input "3.91"
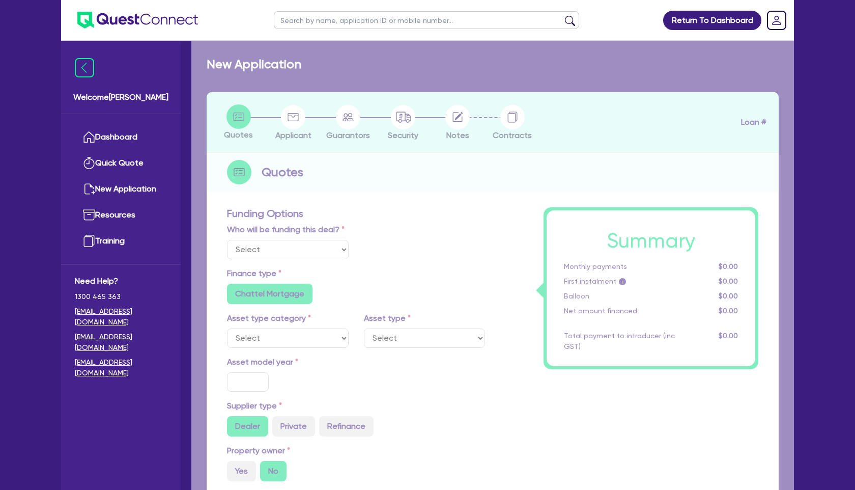
type input "2,500"
type input "9.54"
radio input "true"
radio input "false"
select select "PASSENGER_VEHICLES"
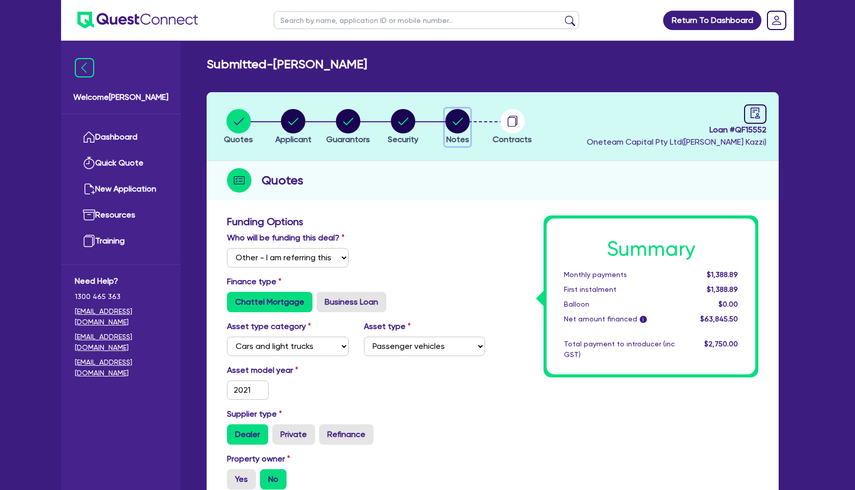
click at [453, 124] on circle "button" at bounding box center [457, 121] width 24 height 24
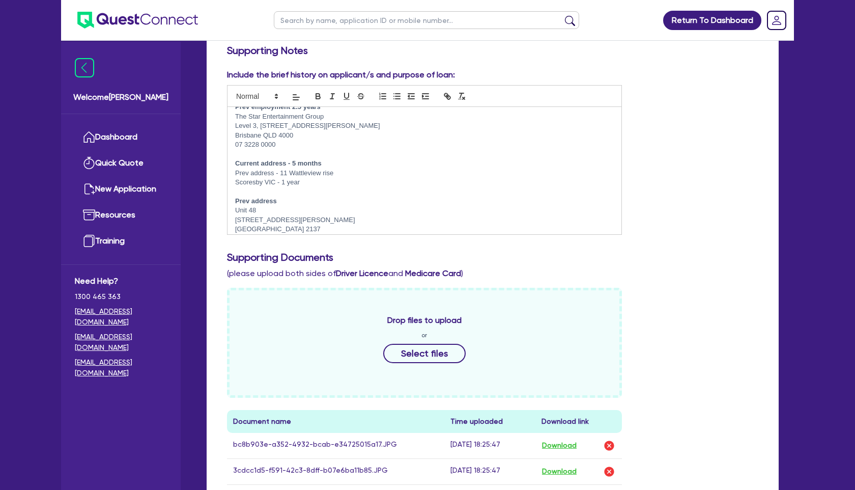
scroll to position [148, 0]
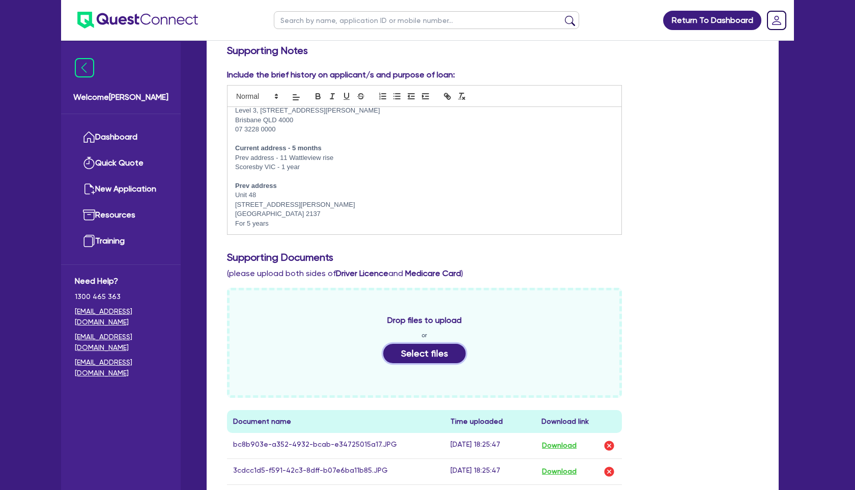
click at [426, 350] on button "Select files" at bounding box center [424, 353] width 82 height 19
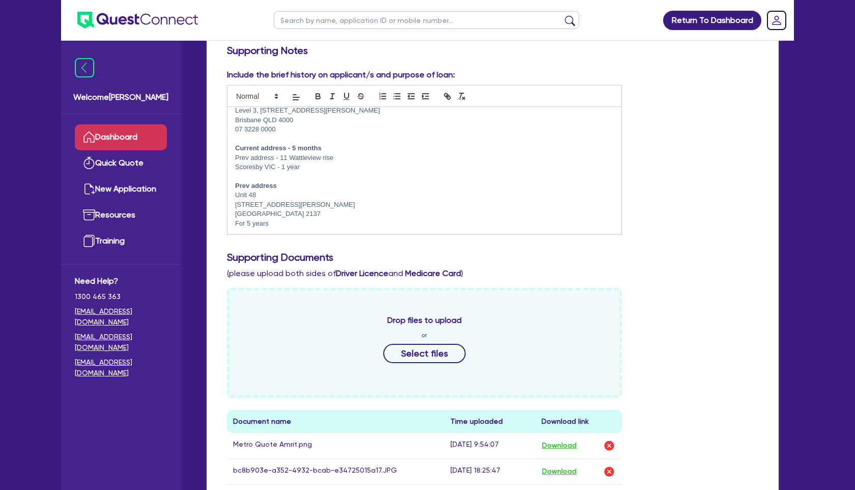
click at [112, 139] on link "Dashboard" at bounding box center [121, 137] width 92 height 26
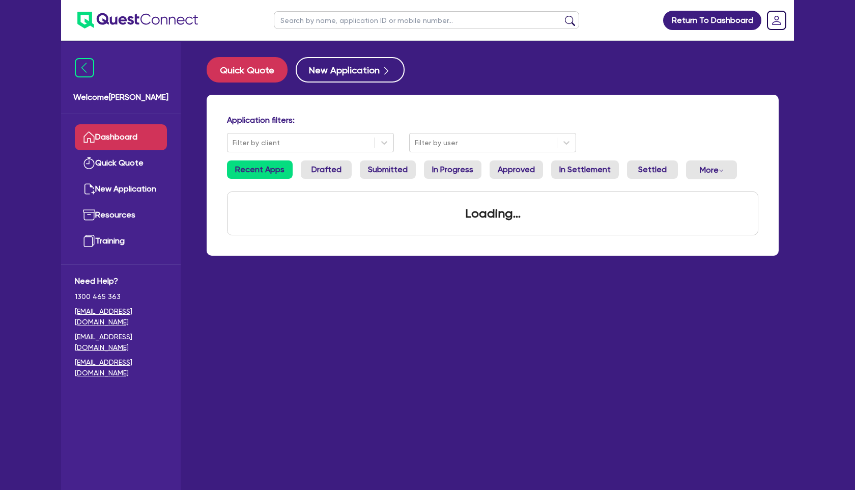
click at [323, 21] on input "text" at bounding box center [426, 20] width 305 height 18
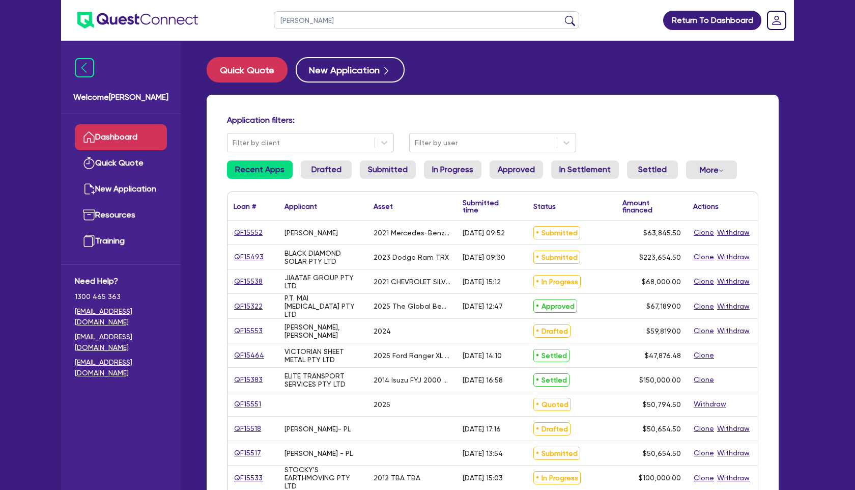
click at [562, 15] on button "submit" at bounding box center [570, 22] width 16 height 14
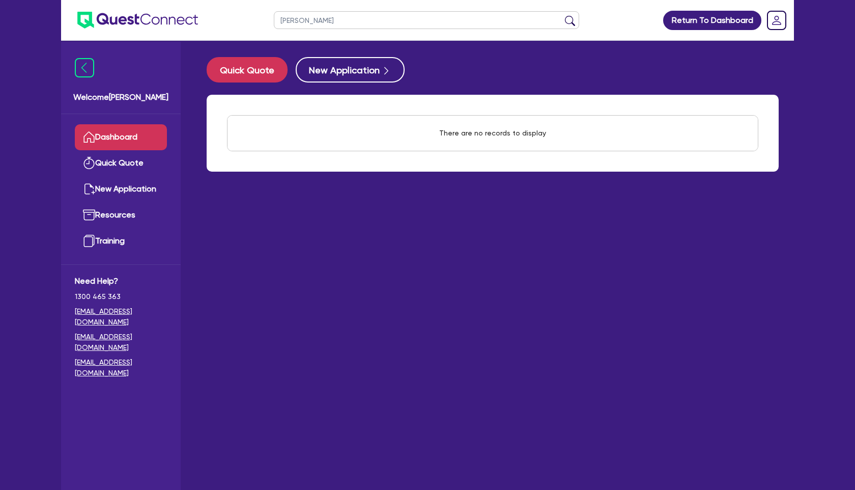
type input "jodie"
click at [562, 15] on button "submit" at bounding box center [570, 22] width 16 height 14
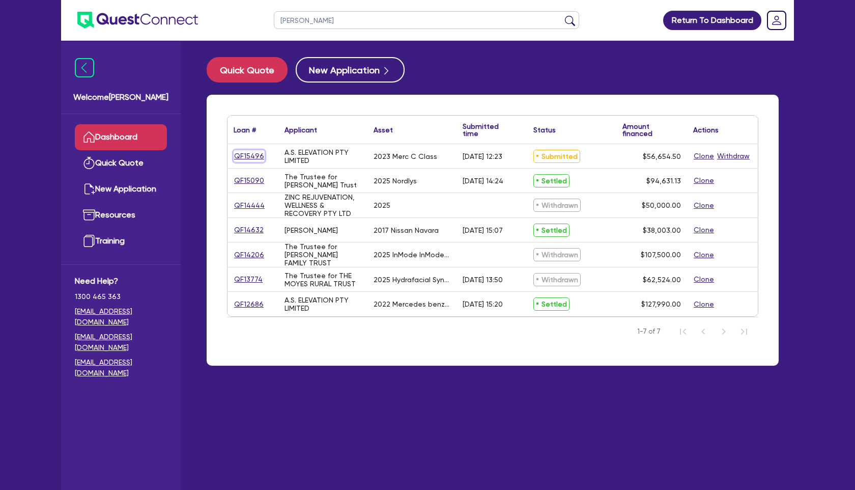
click at [240, 159] on link "QF15496" at bounding box center [249, 156] width 31 height 12
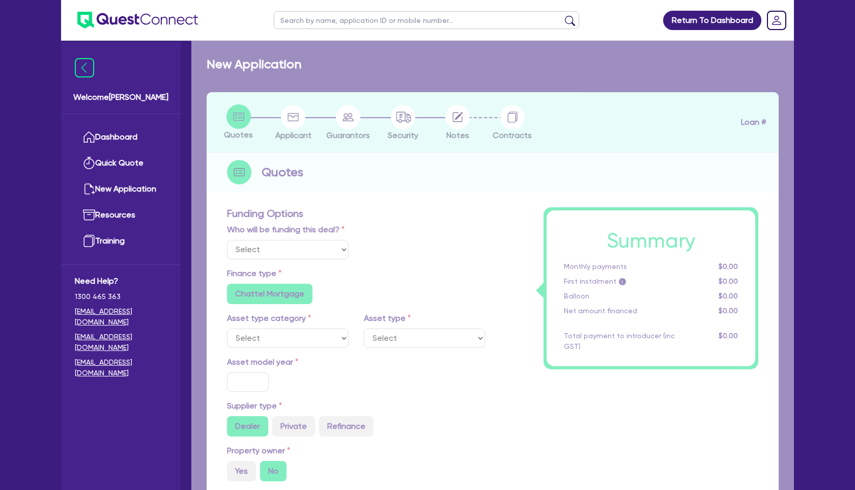
select select "Other"
select select "CARS_AND_LIGHT_TRUCKS"
type input "2023"
radio input "true"
type input "56,000"
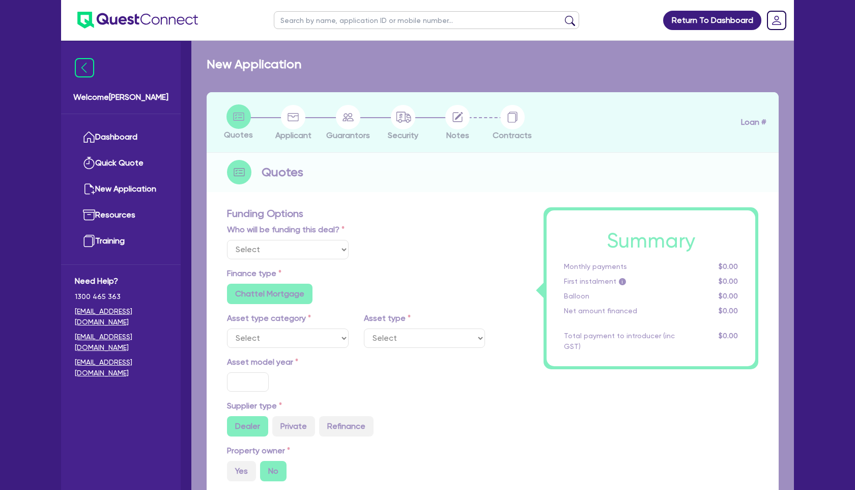
type input "5"
type input "2,832.73"
type input "17"
radio input "true"
radio input "false"
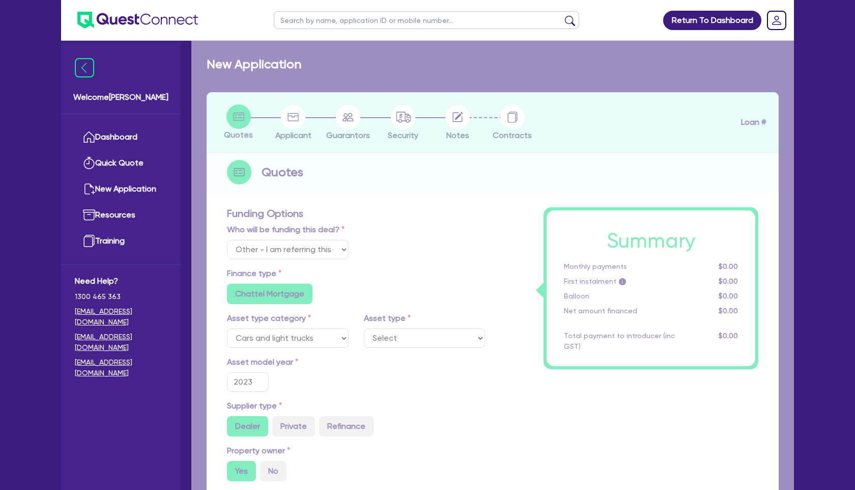
select select "PASSENGER_VEHICLES"
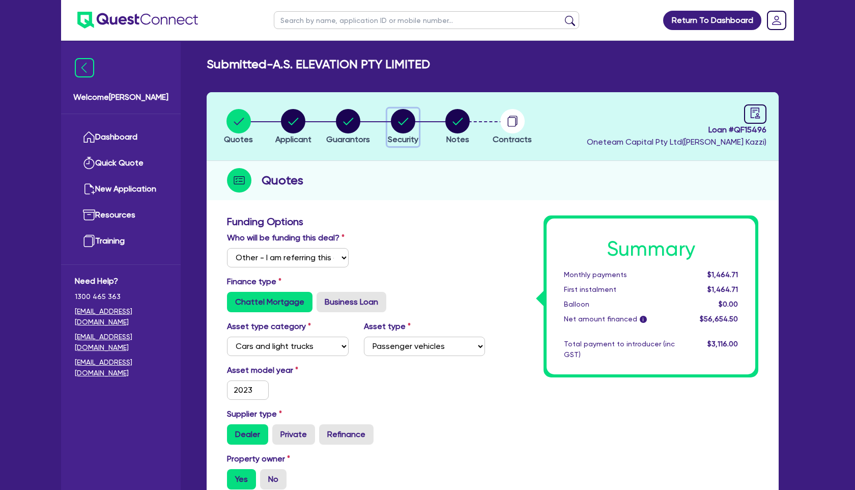
click at [397, 124] on circle "button" at bounding box center [403, 121] width 24 height 24
select select "CARS_AND_LIGHT_TRUCKS"
select select "PASSENGER_VEHICLES"
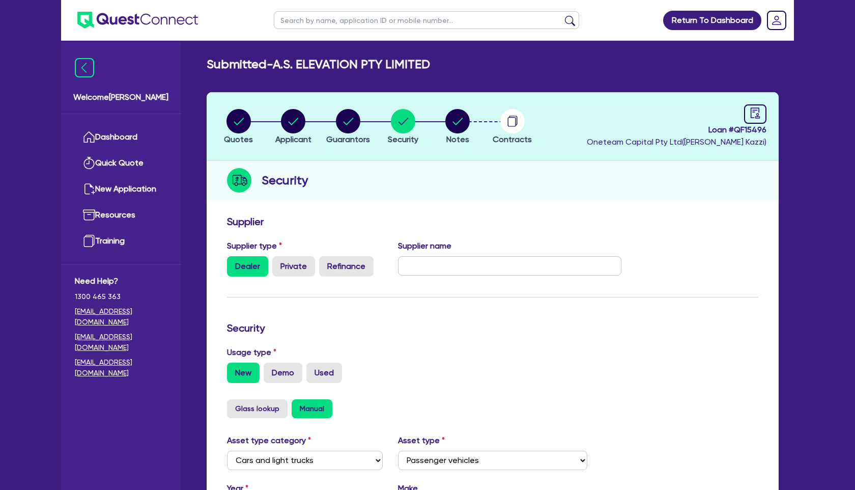
click at [506, 187] on div "Security" at bounding box center [493, 180] width 572 height 39
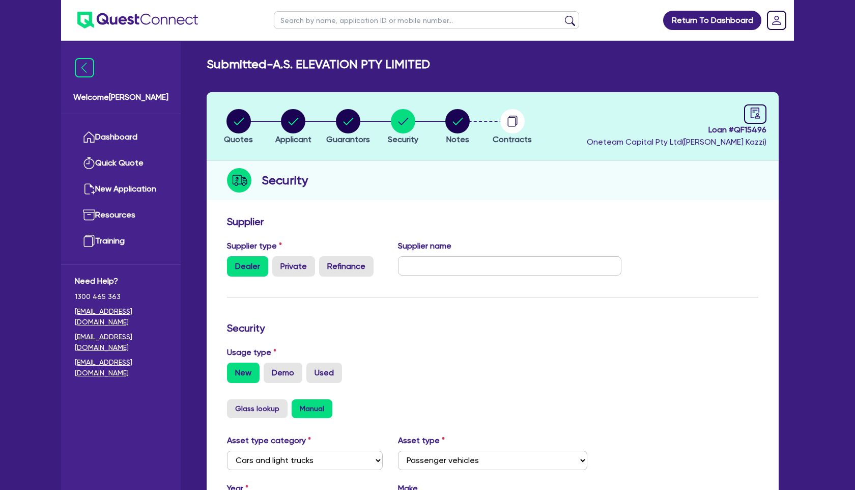
click at [506, 187] on div "Security" at bounding box center [493, 180] width 572 height 39
